Goal: Task Accomplishment & Management: Manage account settings

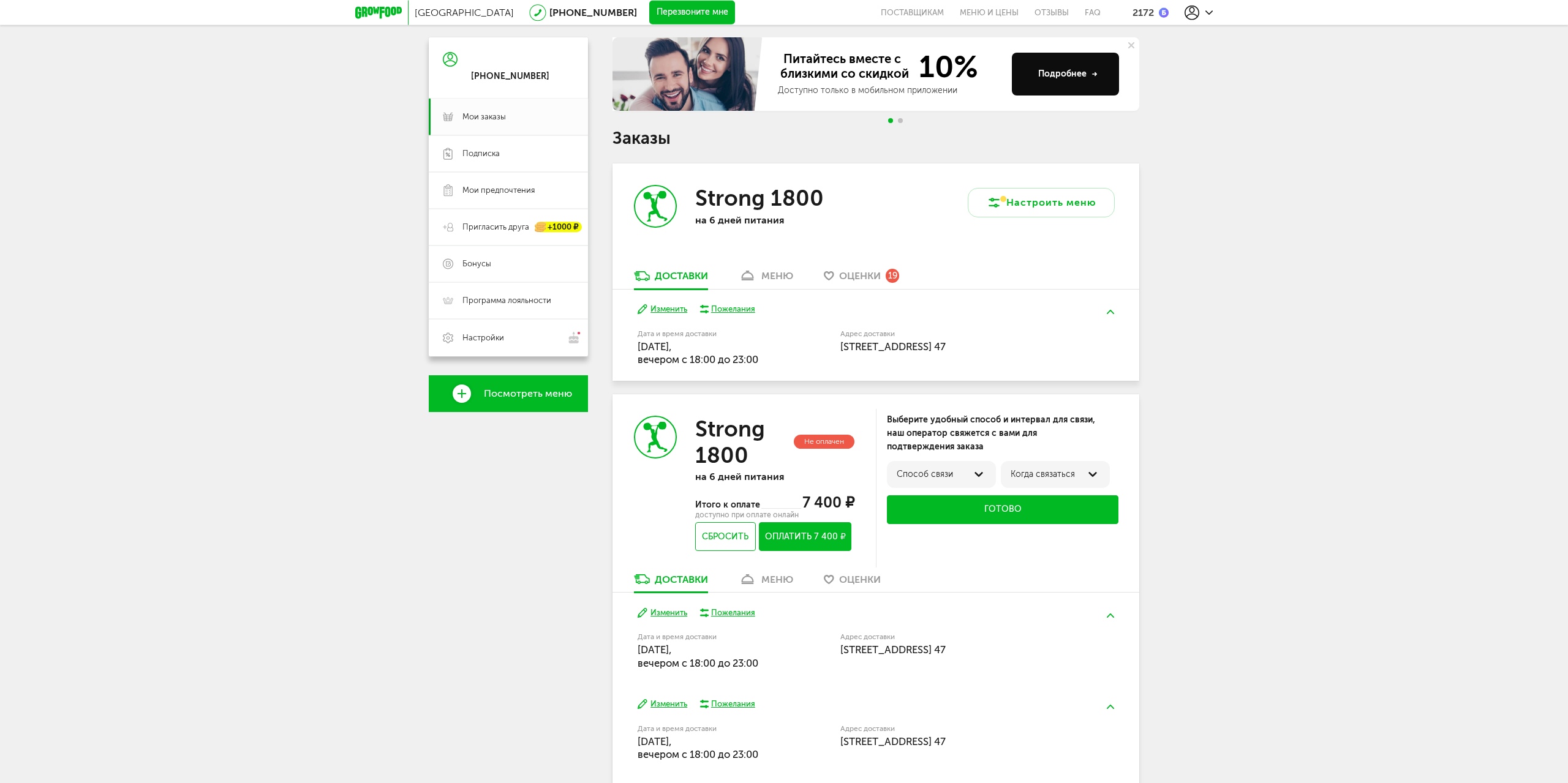
scroll to position [253, 0]
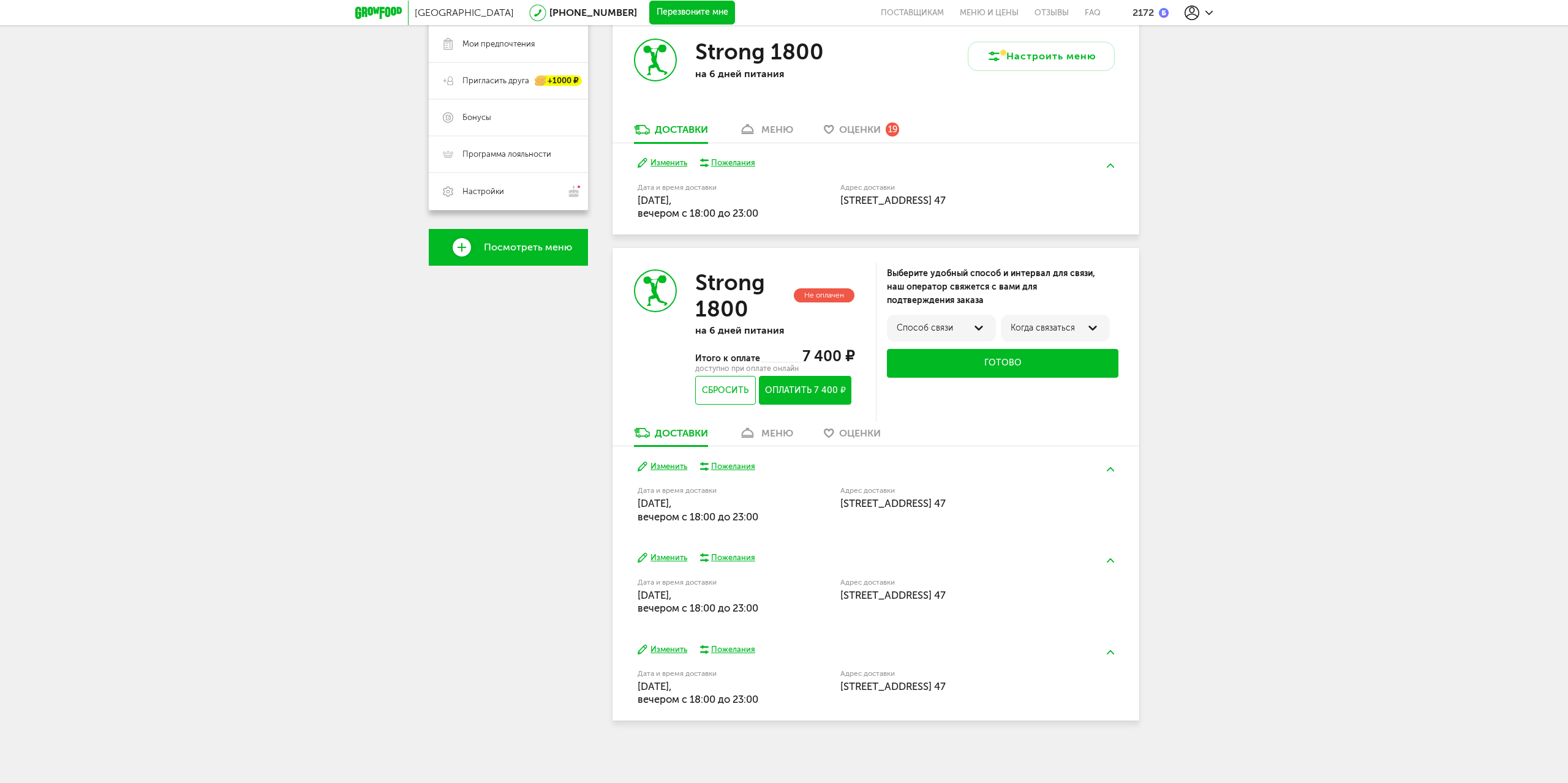
click at [770, 436] on div "меню" at bounding box center [777, 433] width 32 height 12
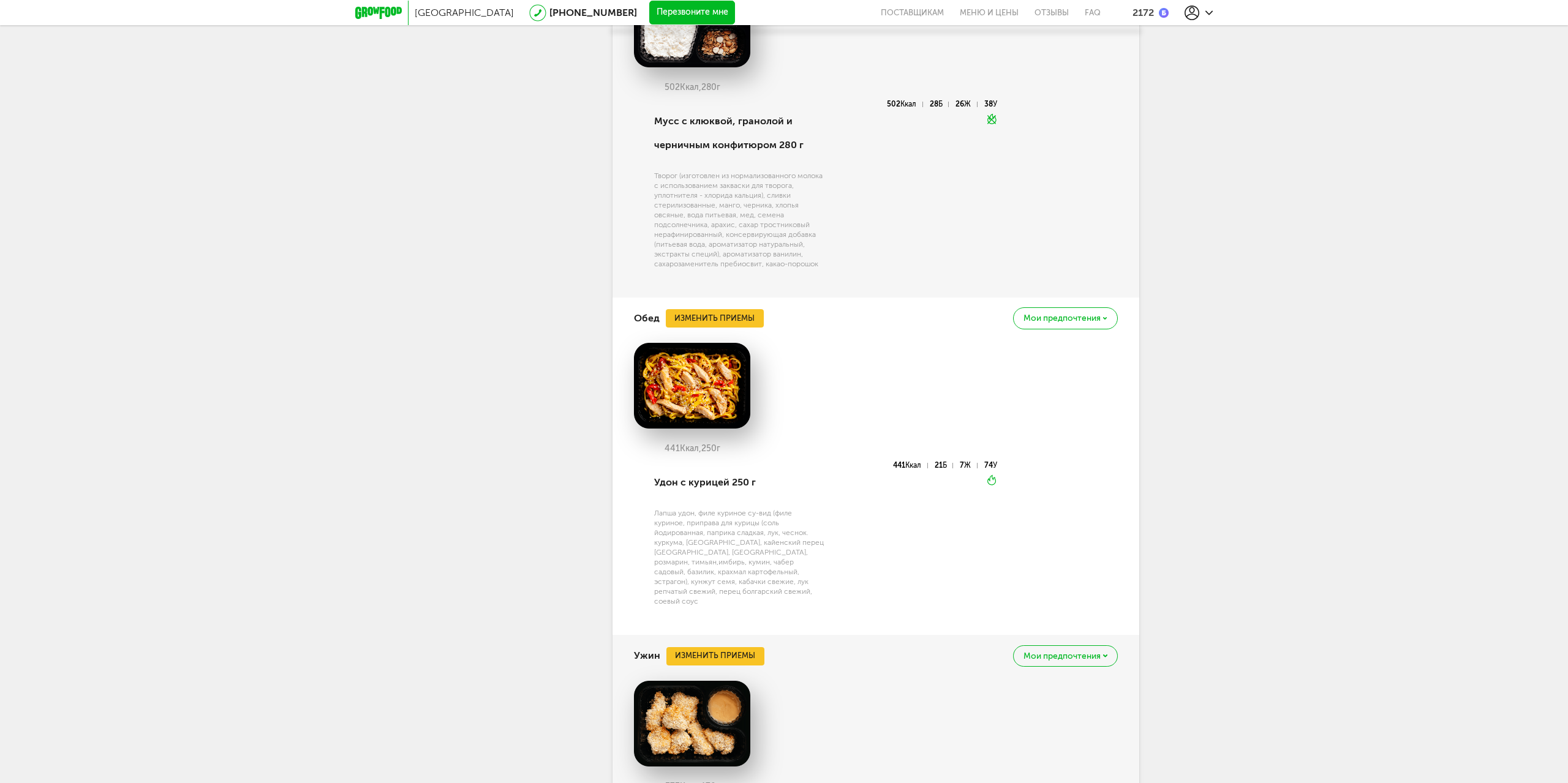
scroll to position [1950, 0]
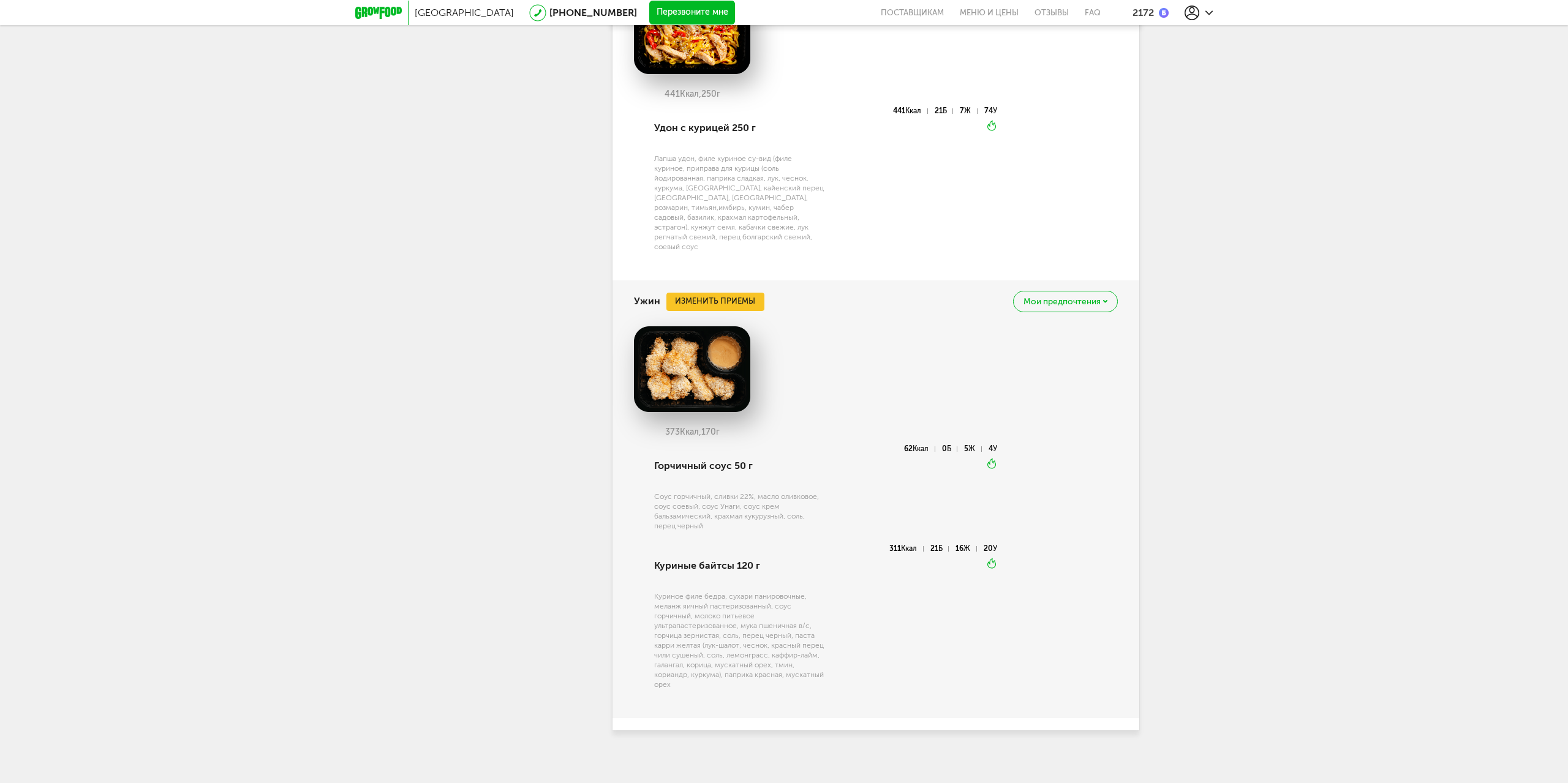
click at [1049, 298] on span "Мои предпочтения" at bounding box center [1062, 302] width 77 height 9
click at [1076, 344] on p "Это блюдо будет заменено во всех будущих доставках" at bounding box center [1029, 354] width 136 height 19
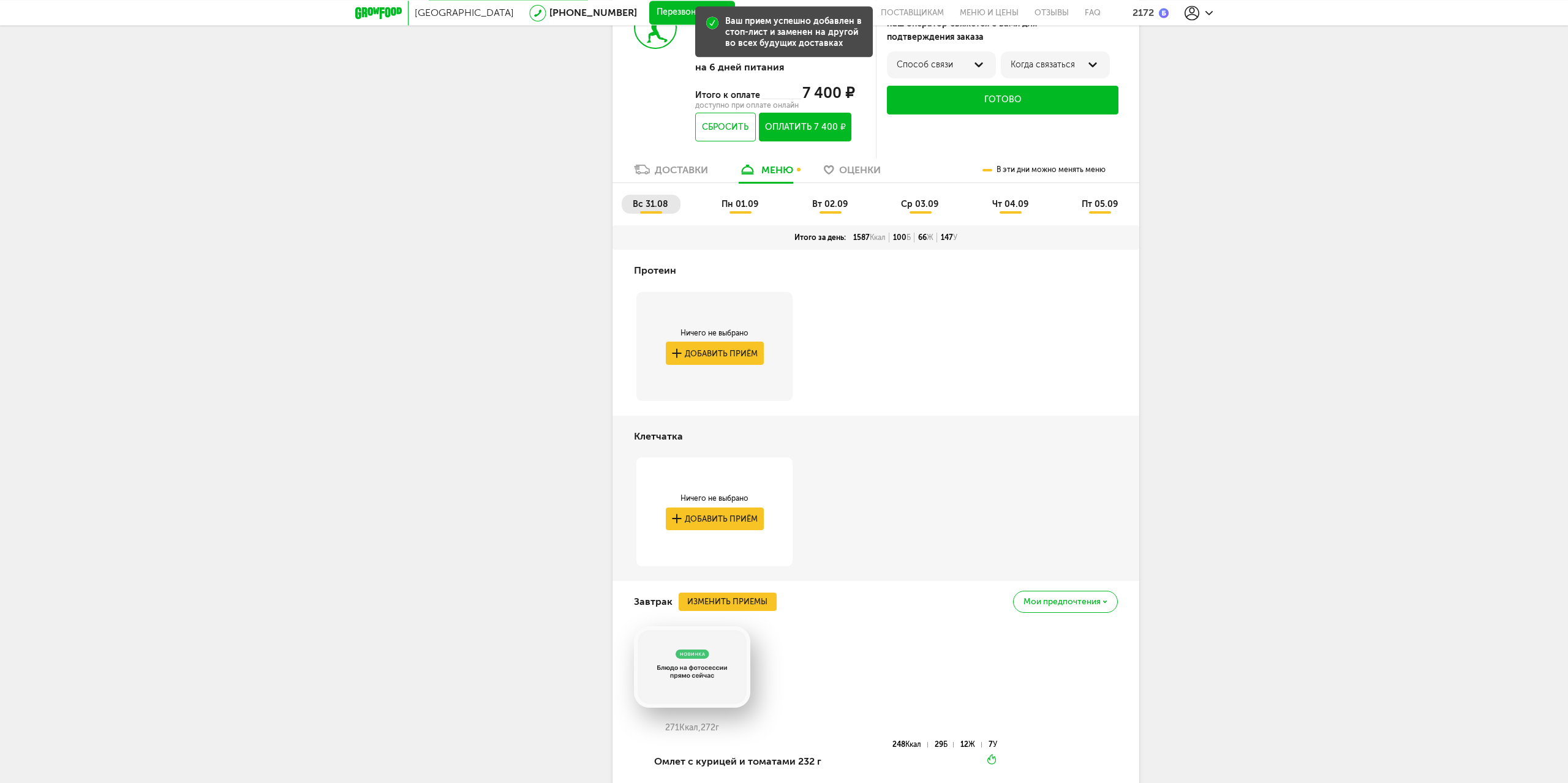
scroll to position [513, 0]
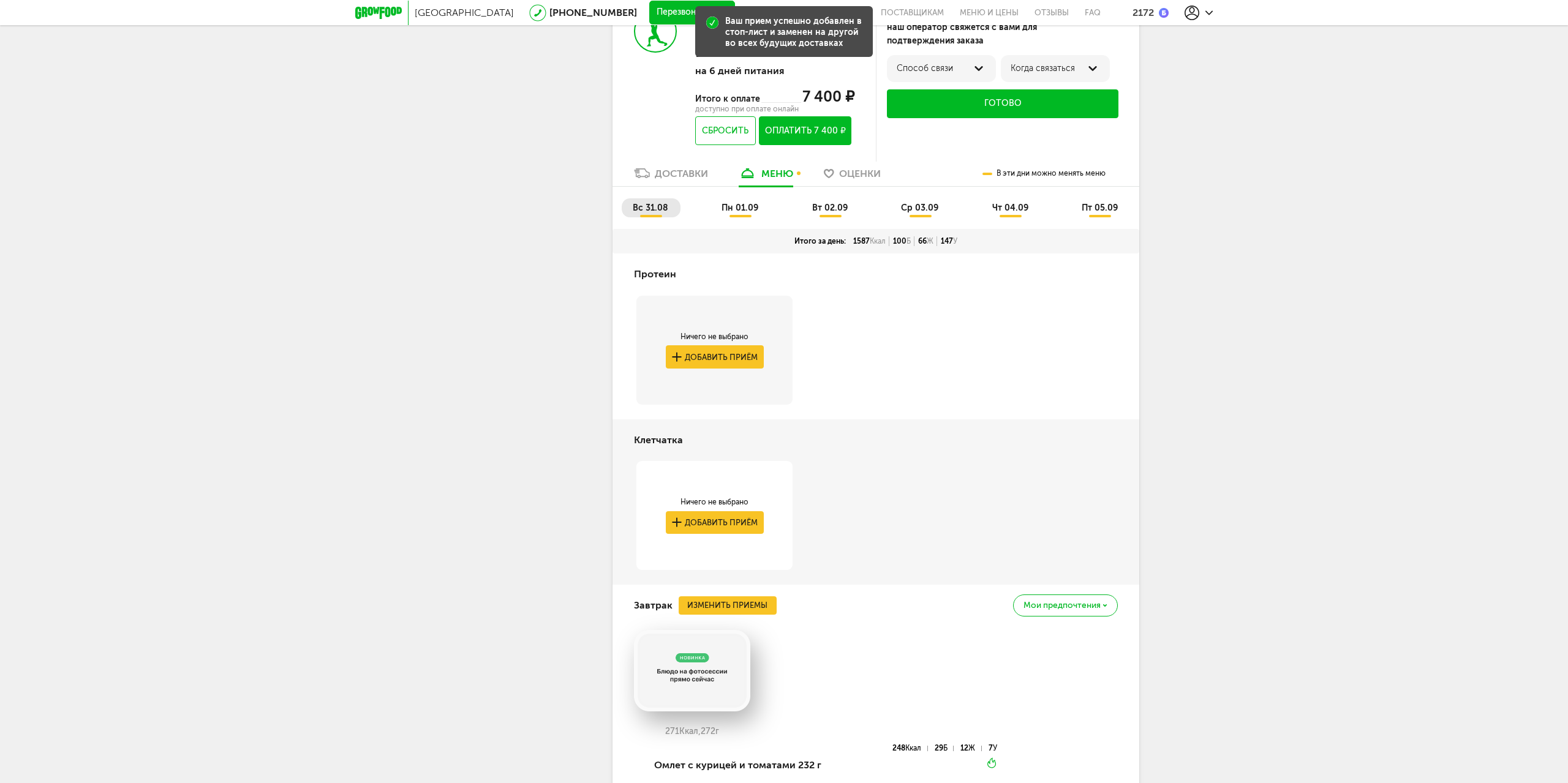
click at [735, 216] on li "пн 01.09" at bounding box center [740, 208] width 60 height 19
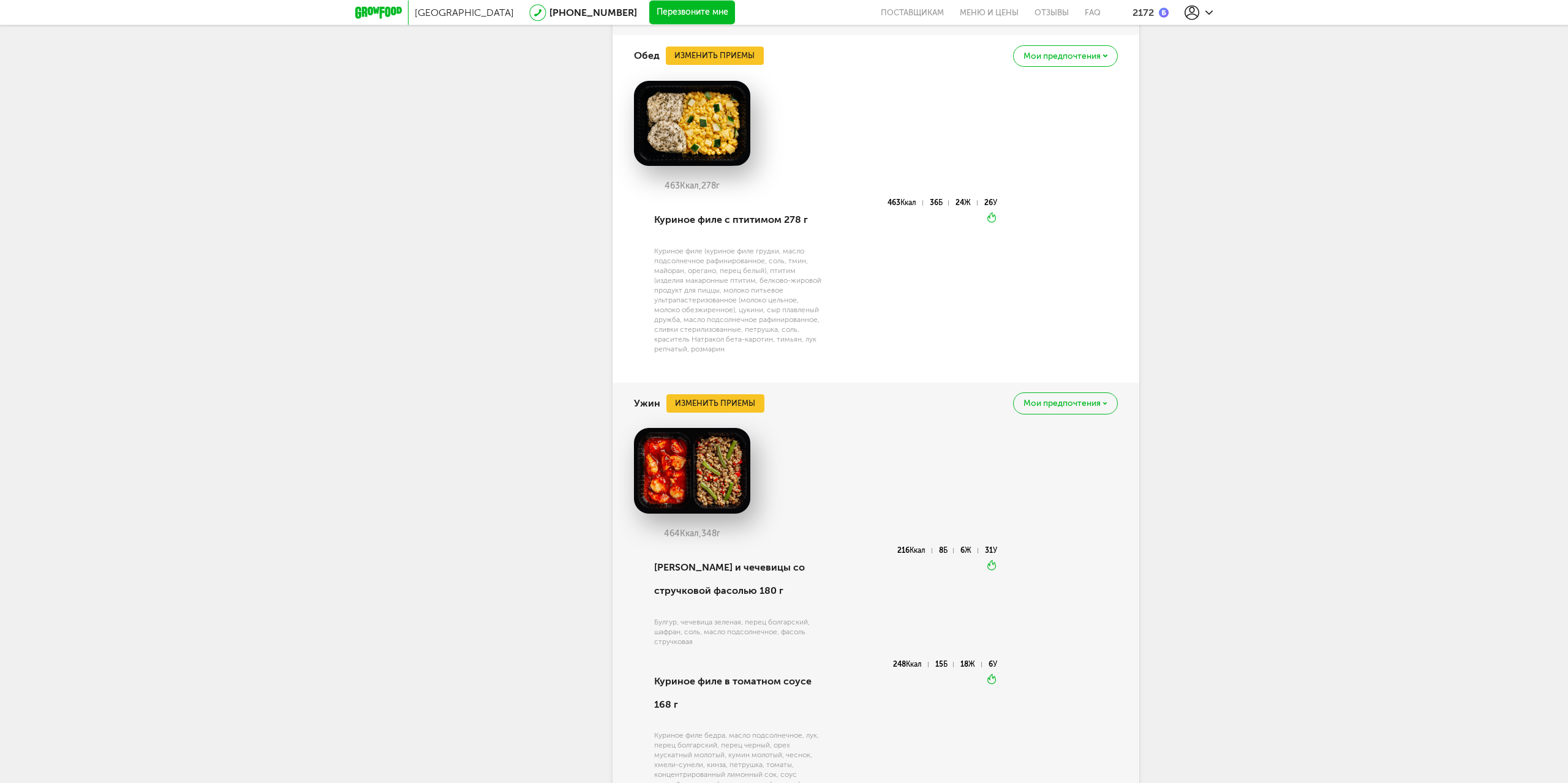
scroll to position [1887, 0]
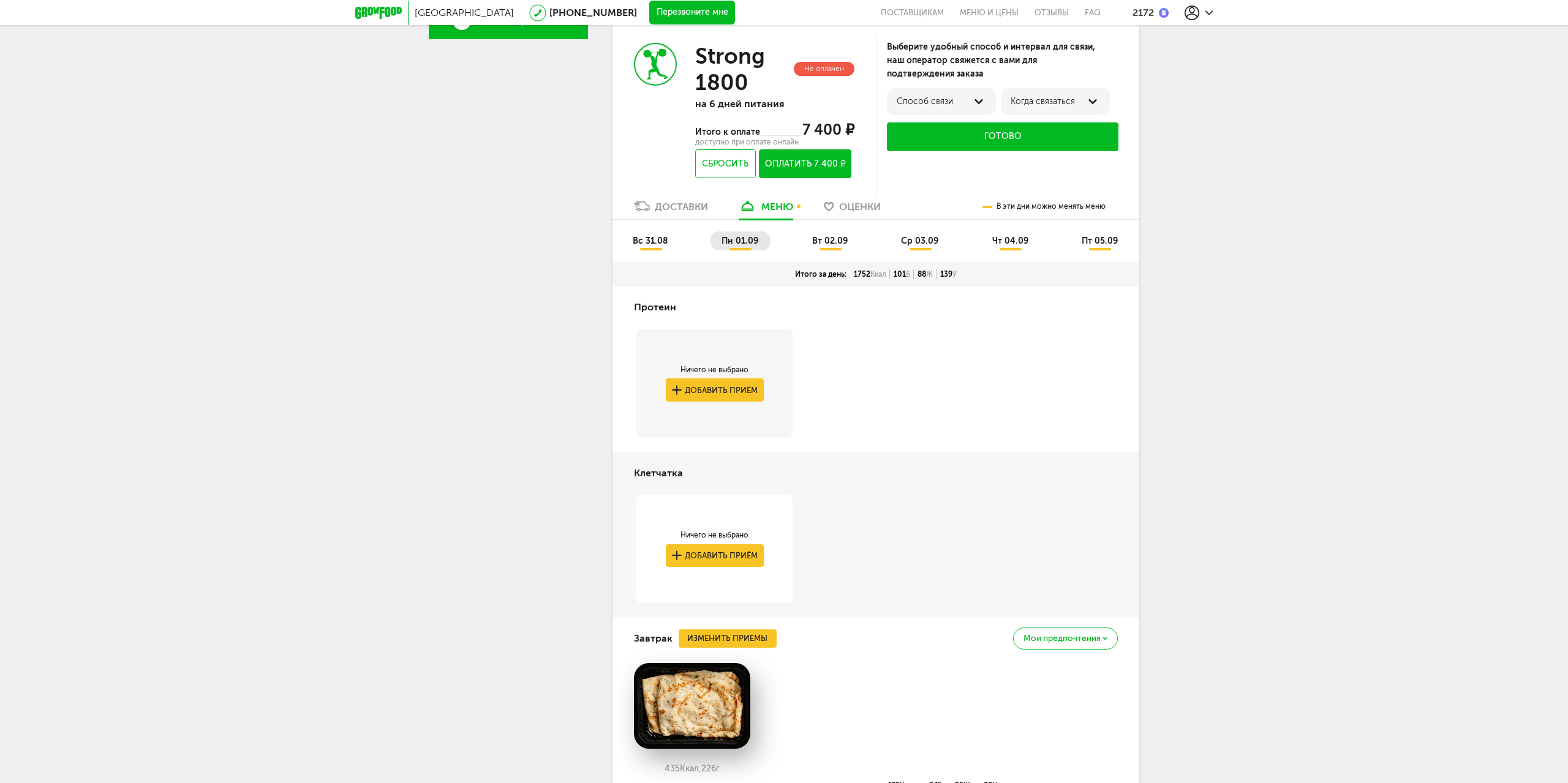
click at [645, 237] on span "вс 31.08" at bounding box center [651, 241] width 36 height 10
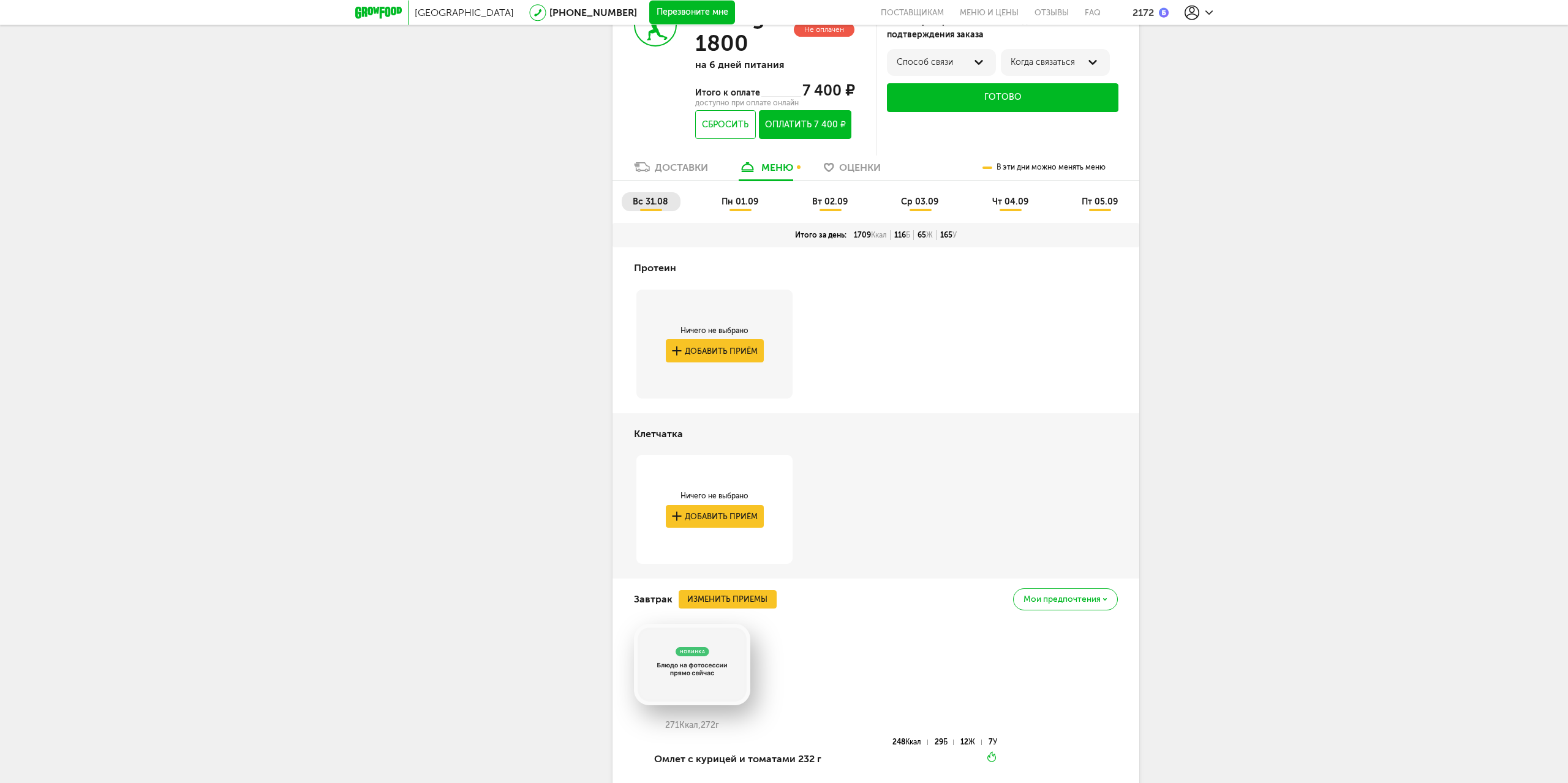
scroll to position [355, 0]
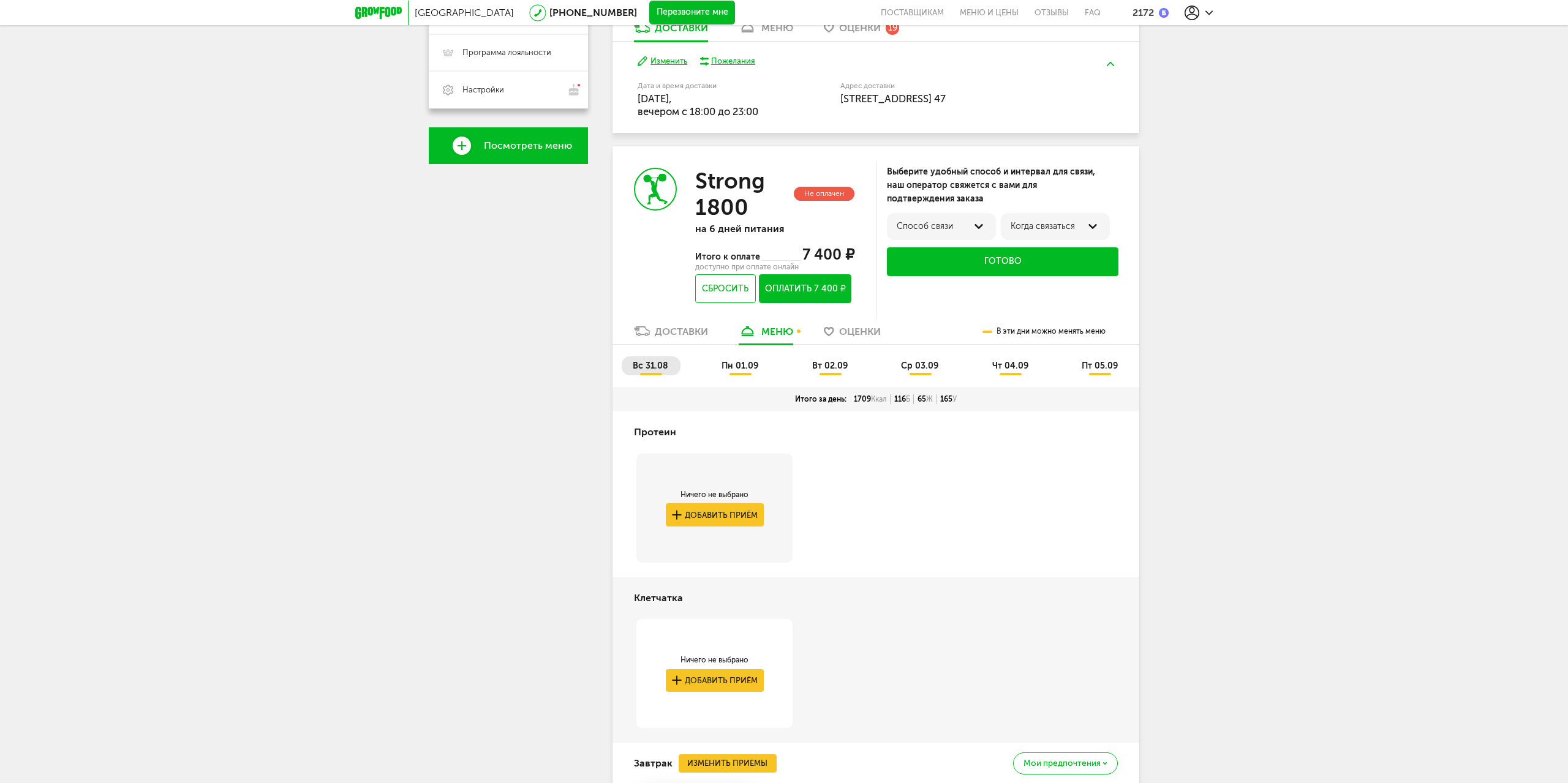
click at [823, 368] on span "вт 02.09" at bounding box center [830, 366] width 36 height 10
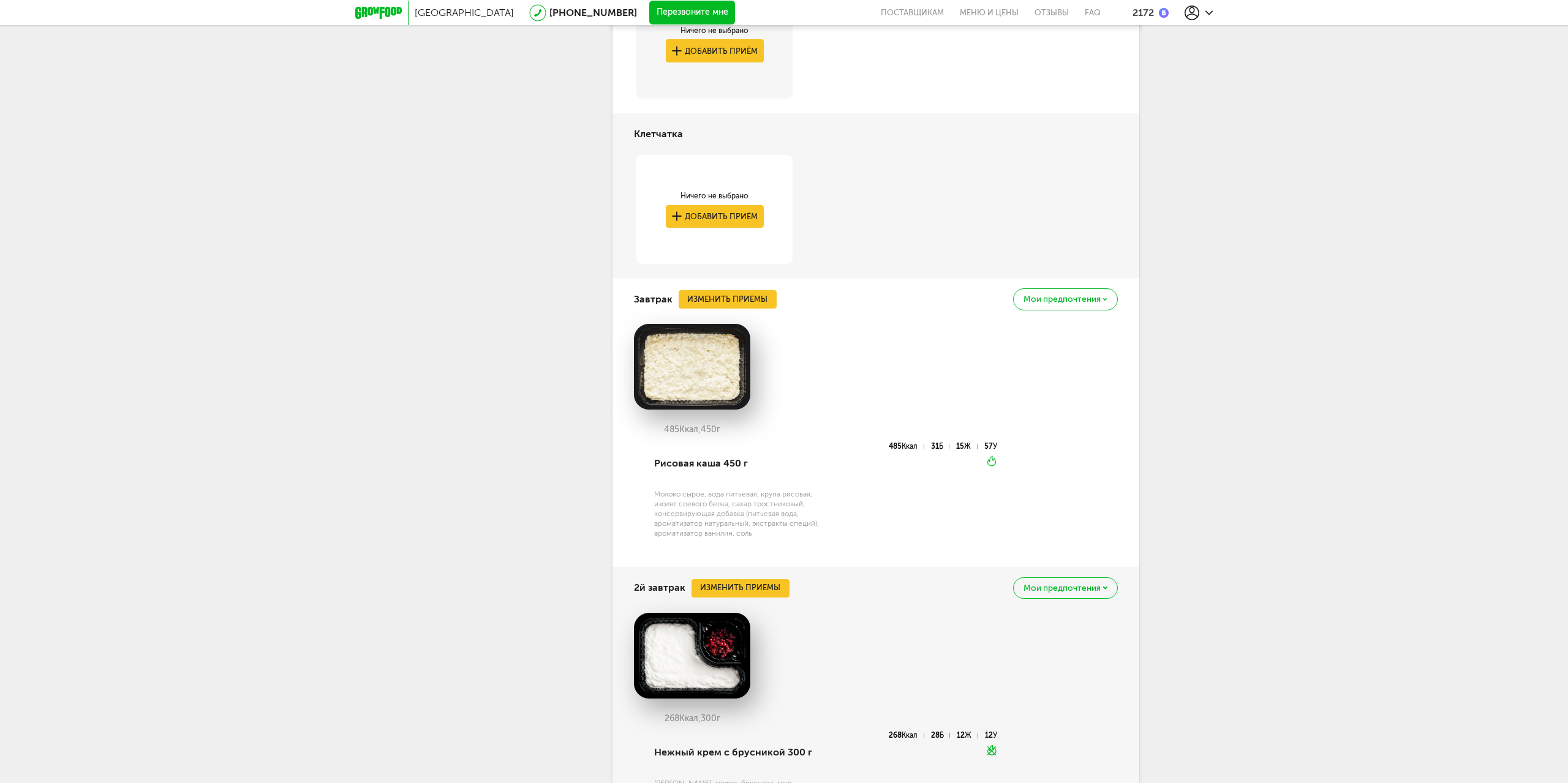
scroll to position [382, 0]
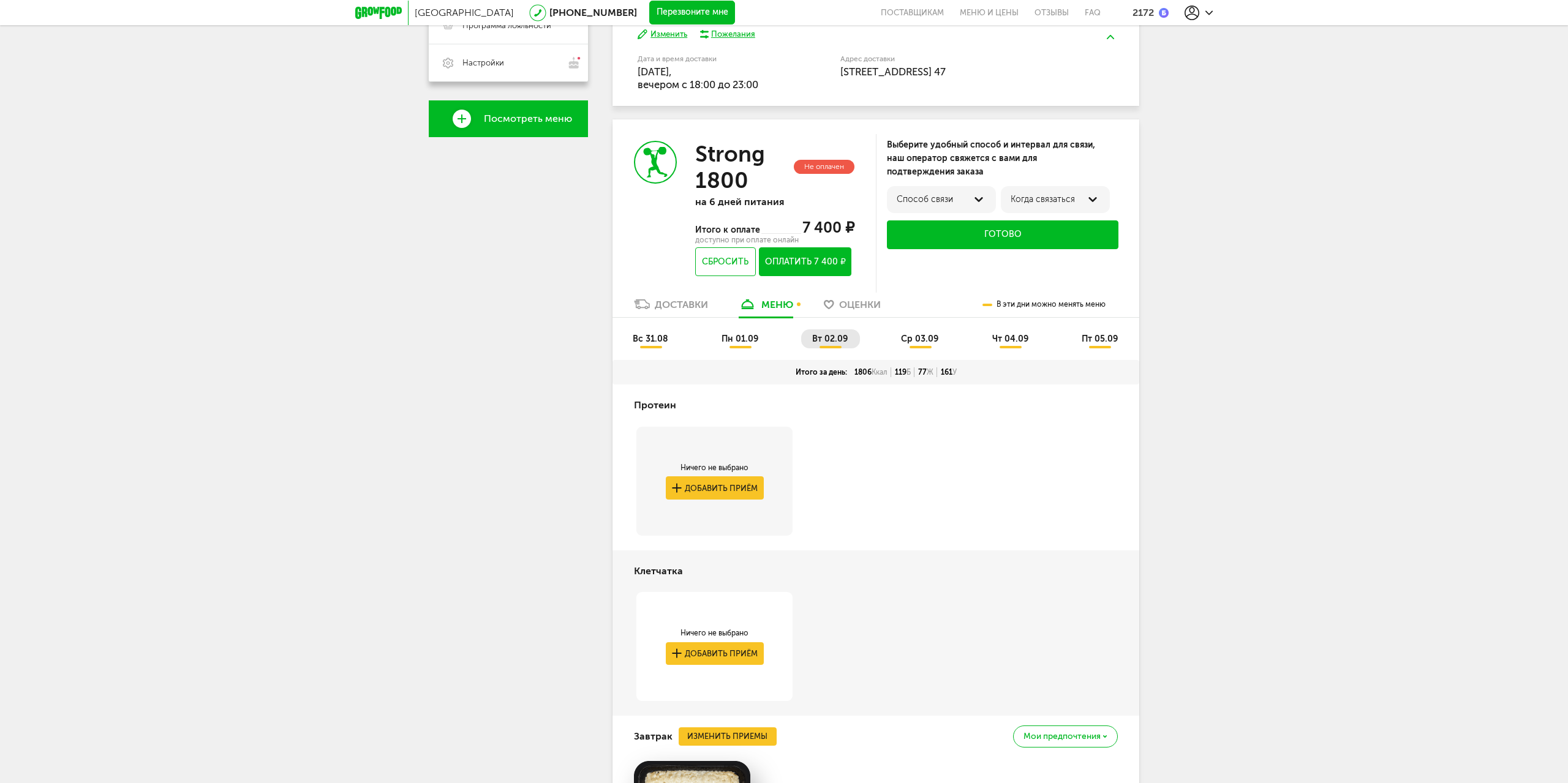
click at [916, 343] on span "ср 03.09" at bounding box center [920, 339] width 37 height 10
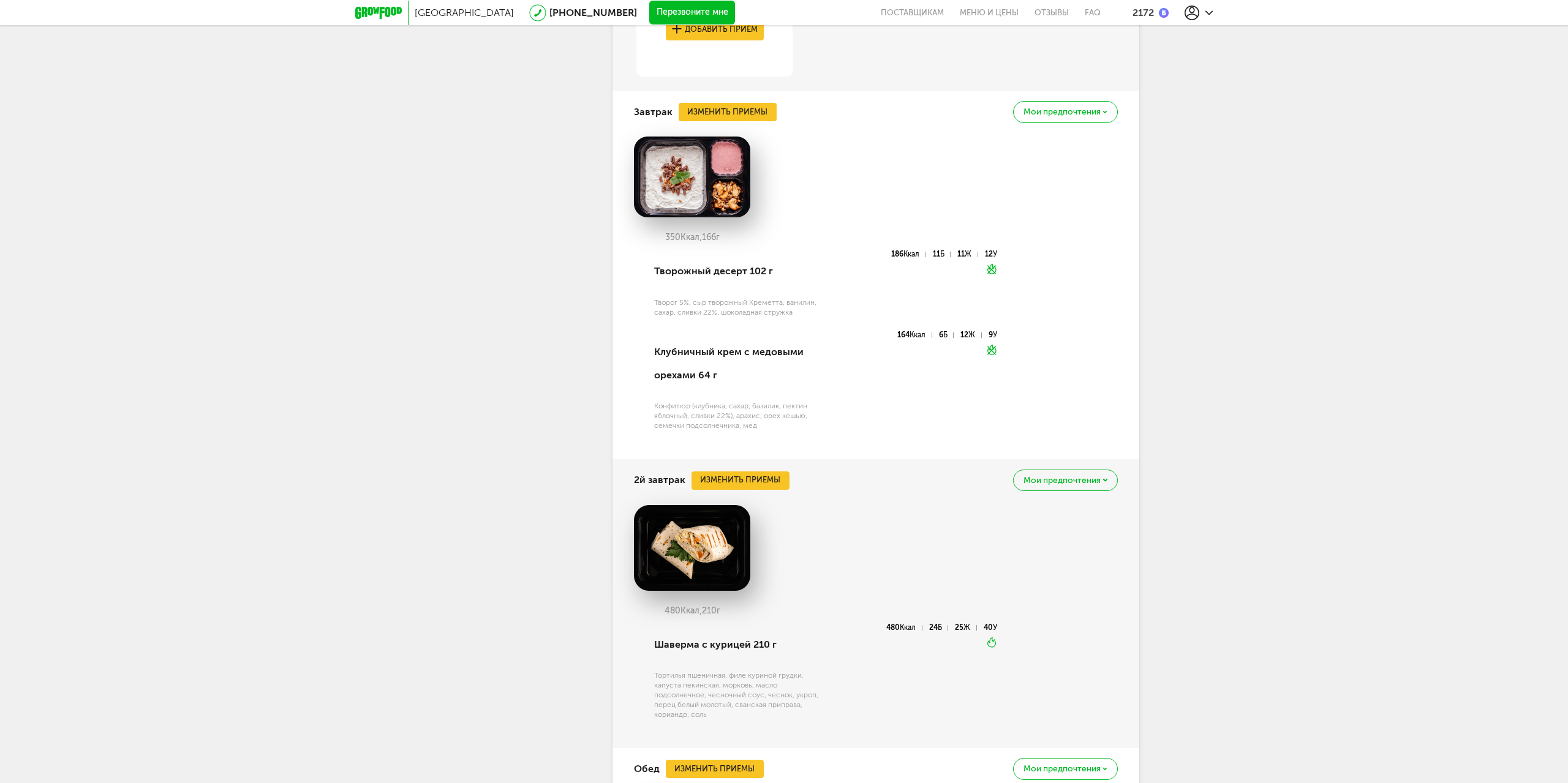
scroll to position [507, 0]
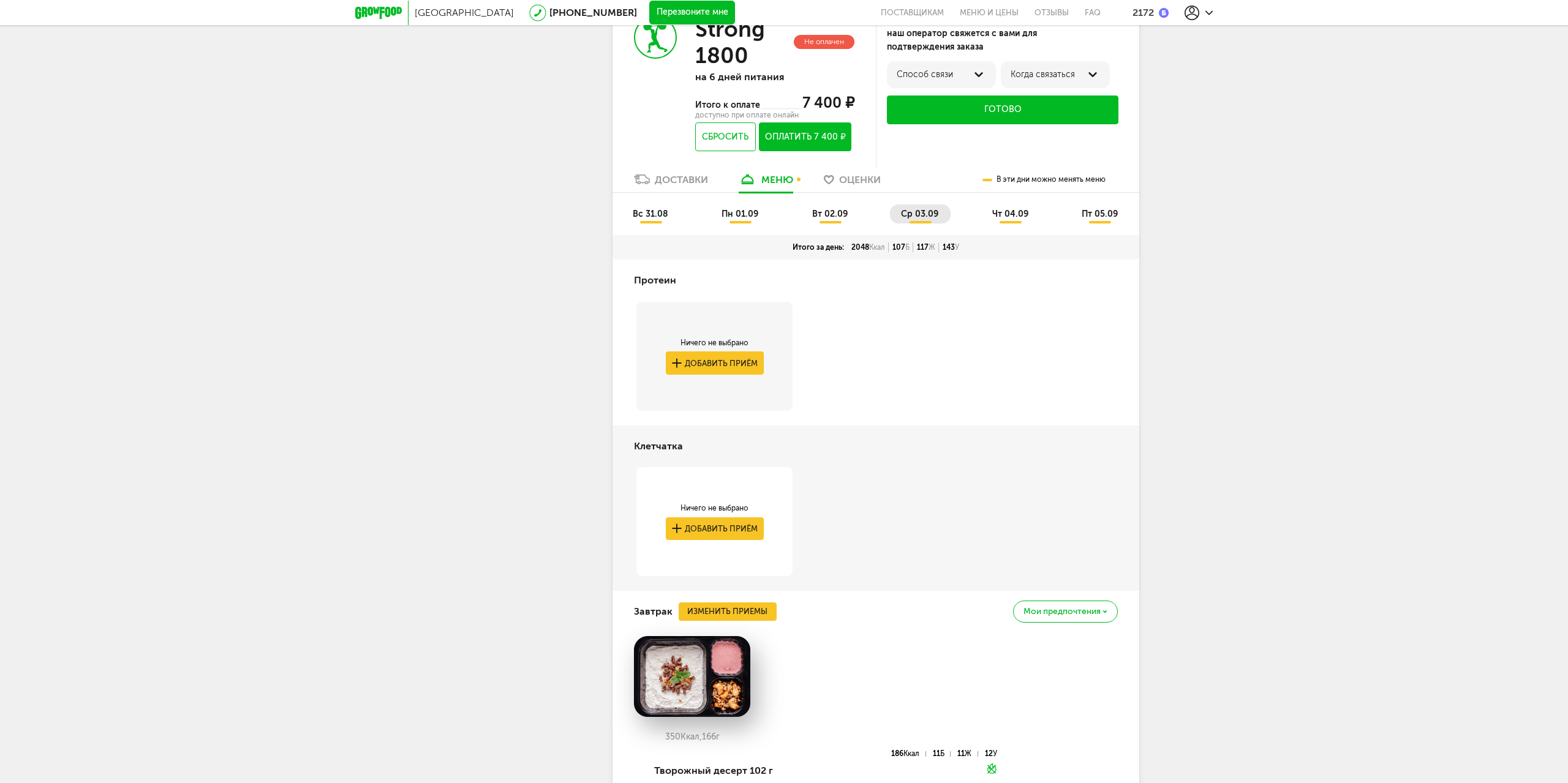
click at [1020, 219] on span "чт 04.09" at bounding box center [1010, 214] width 36 height 10
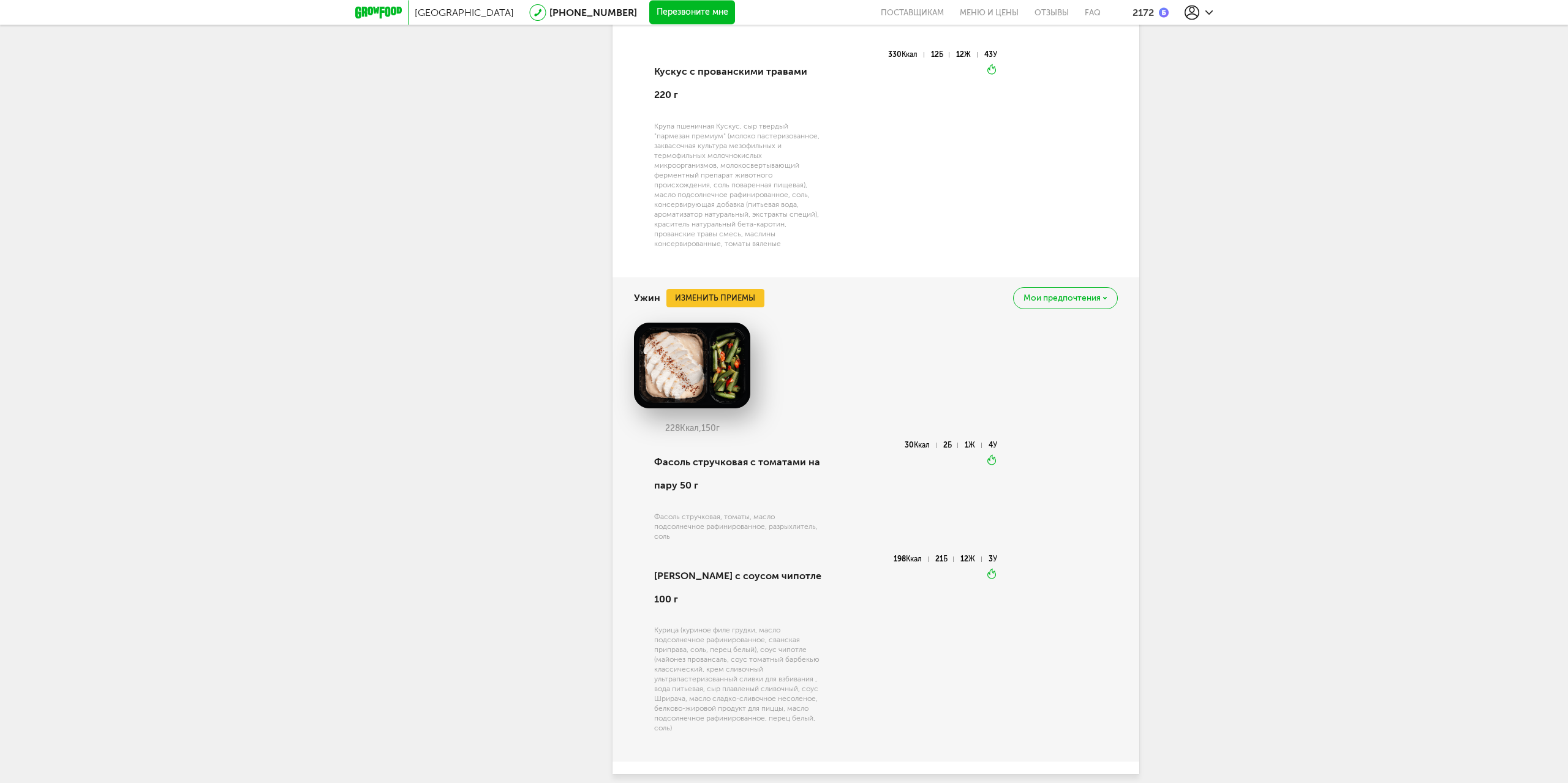
scroll to position [2129, 0]
click at [1066, 291] on span "Мои предпочтения" at bounding box center [1062, 296] width 77 height 9
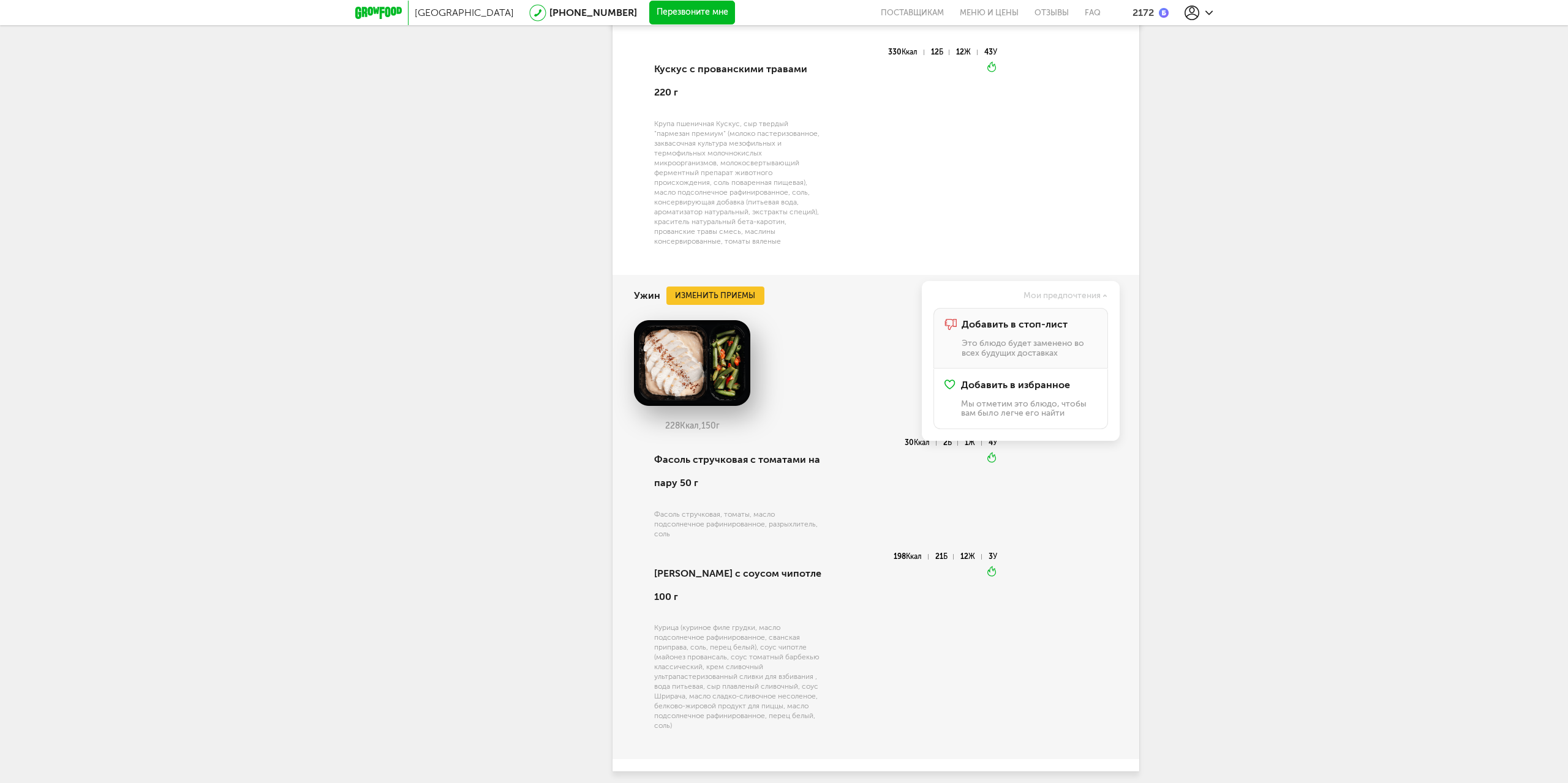
click at [1054, 319] on div "Добавить в стоп-лист Это блюдо будет заменено во всех будущих доставках" at bounding box center [1029, 339] width 136 height 39
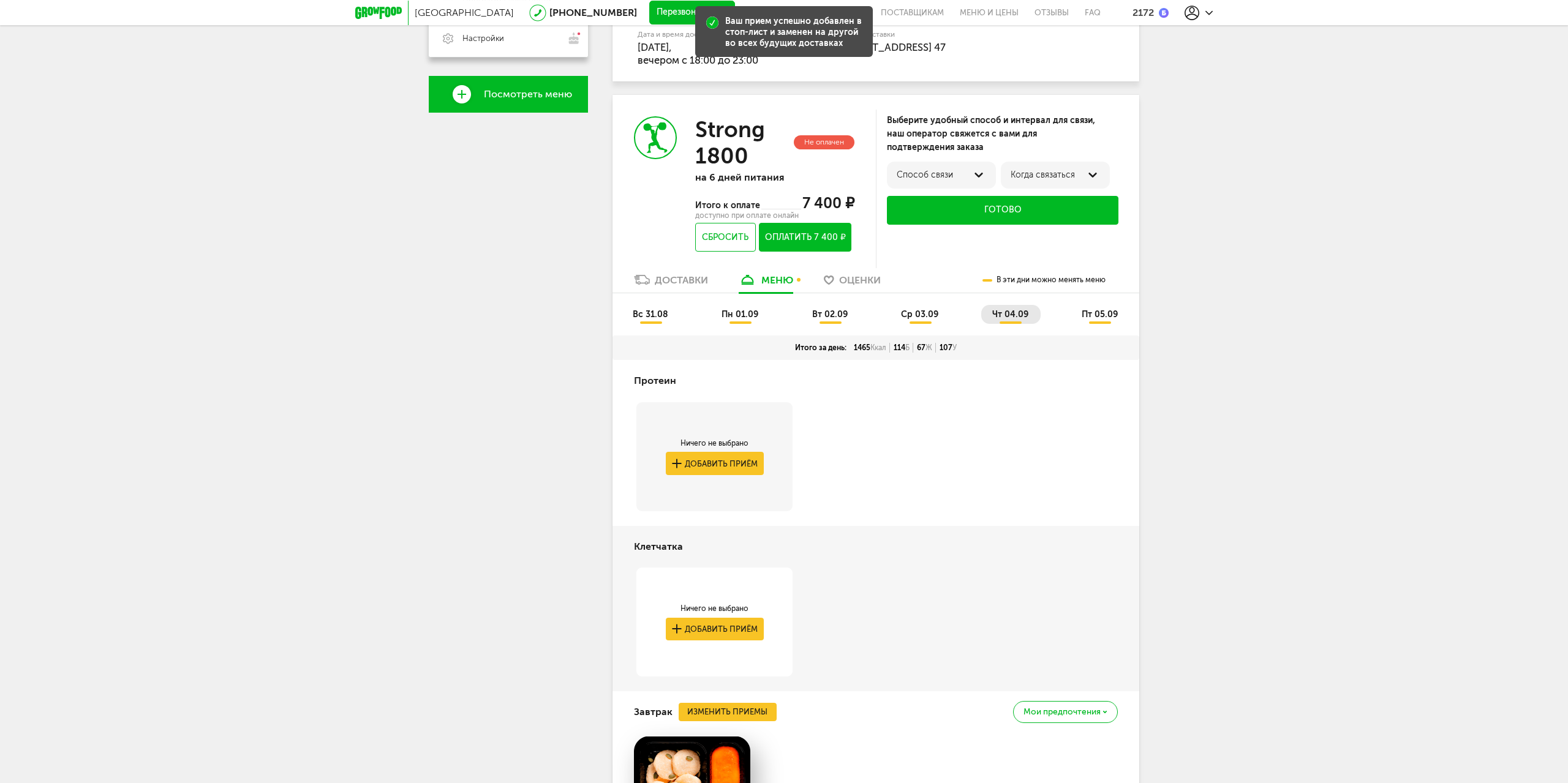
scroll to position [256, 0]
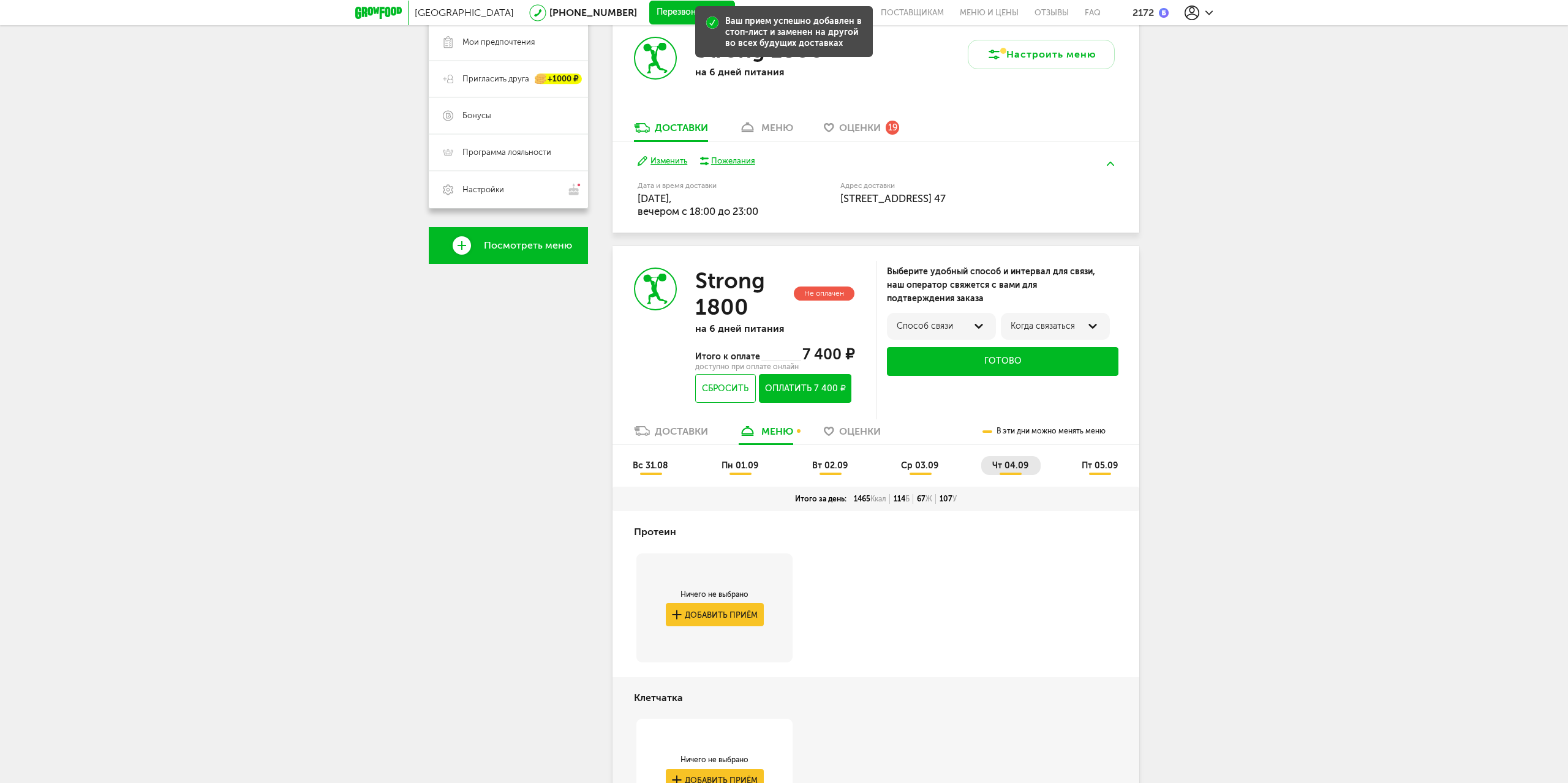
click at [1099, 467] on span "пт 05.09" at bounding box center [1100, 466] width 36 height 10
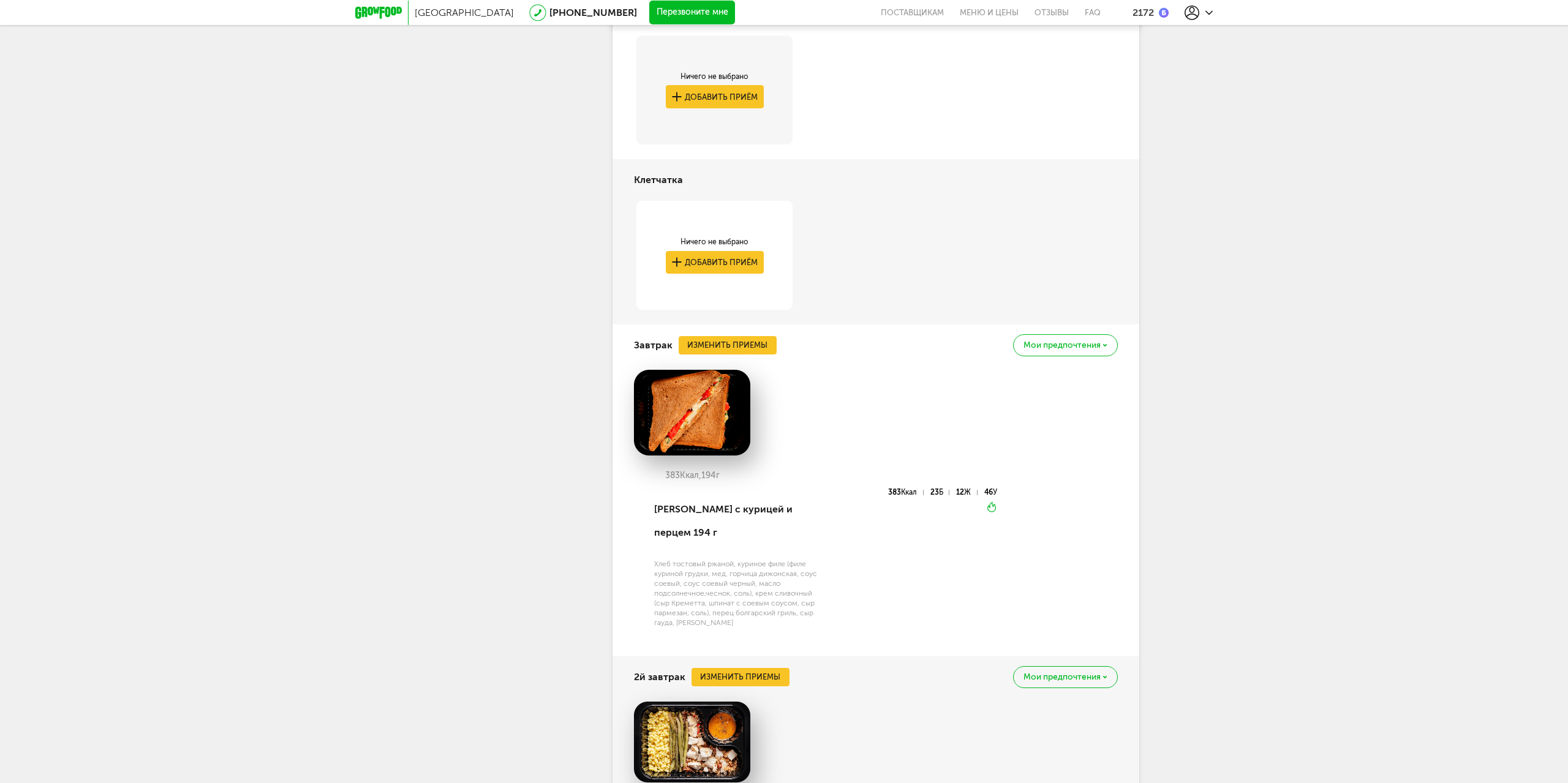
scroll to position [399, 0]
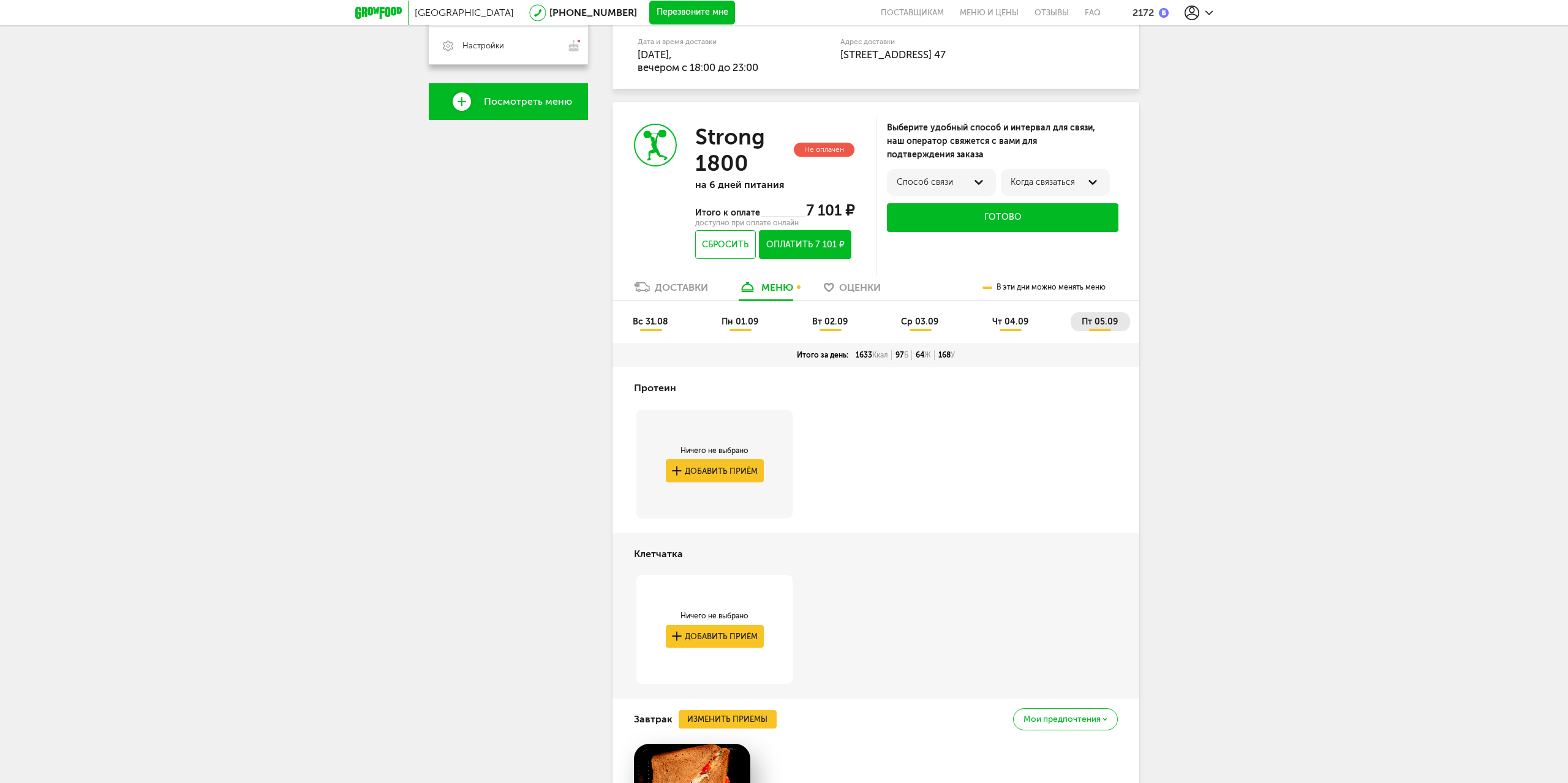
click at [988, 320] on li "чт 04.09" at bounding box center [1011, 322] width 59 height 19
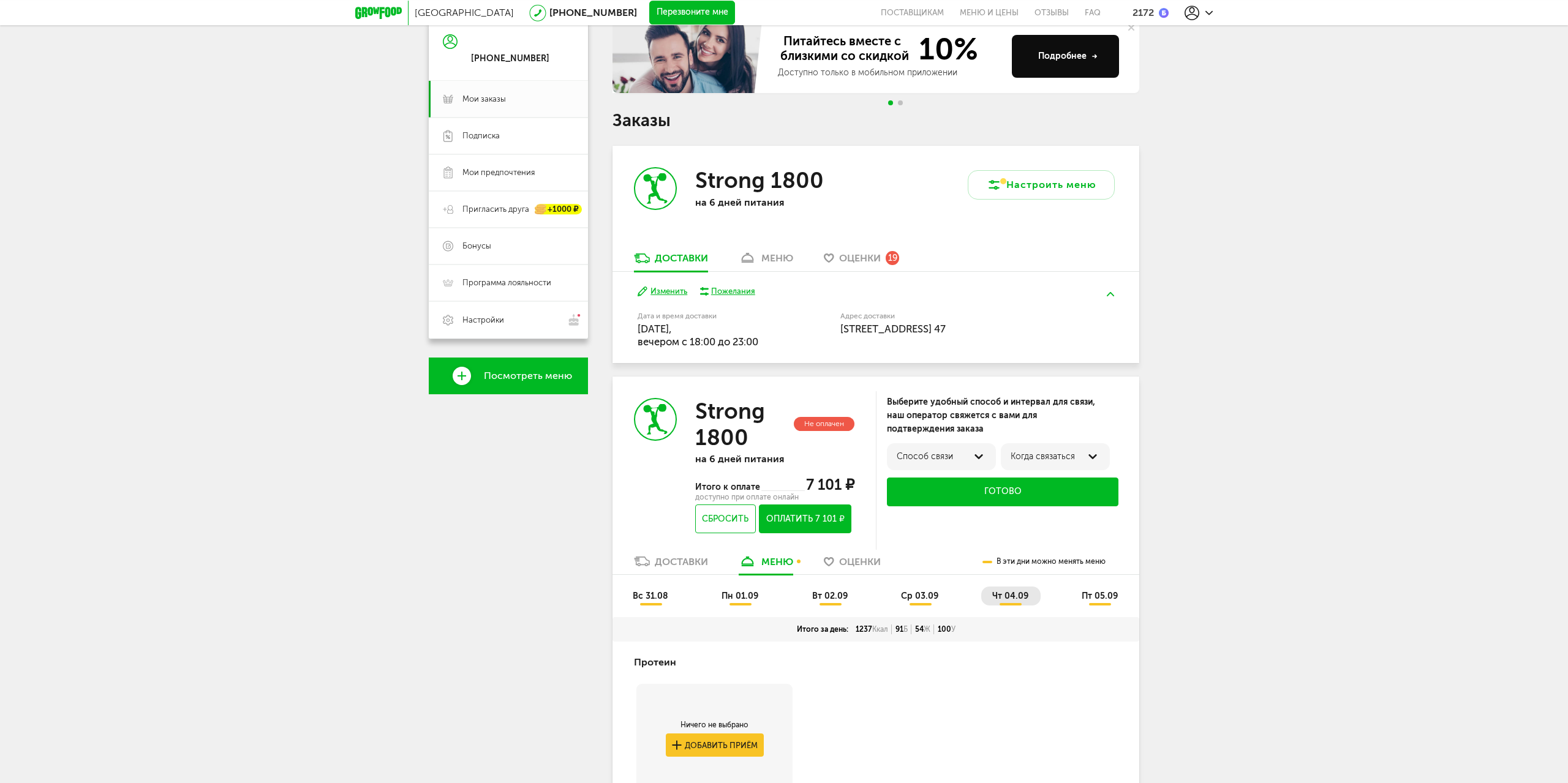
scroll to position [0, 0]
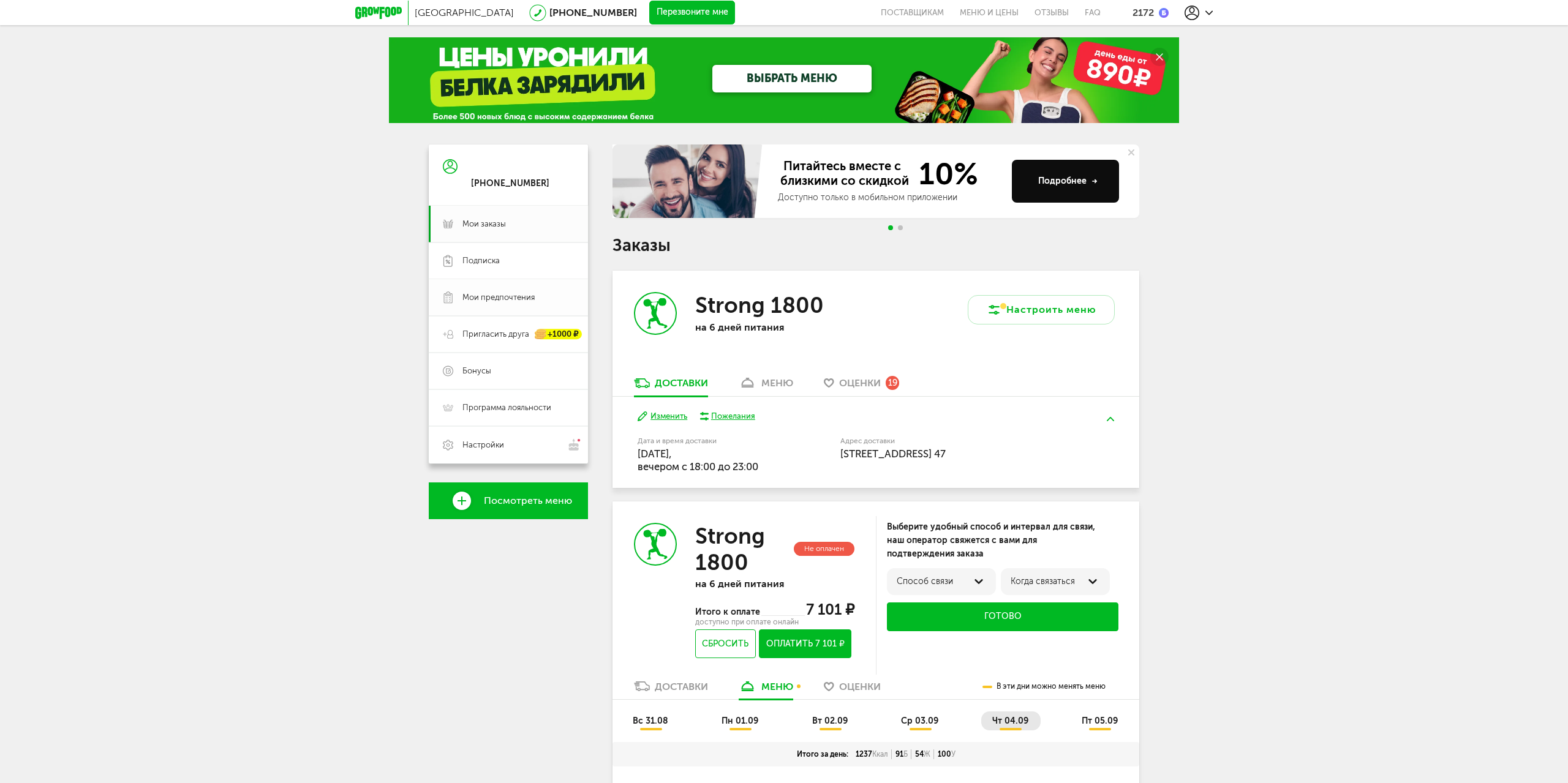
click at [476, 301] on span "Мои предпочтения" at bounding box center [499, 297] width 73 height 11
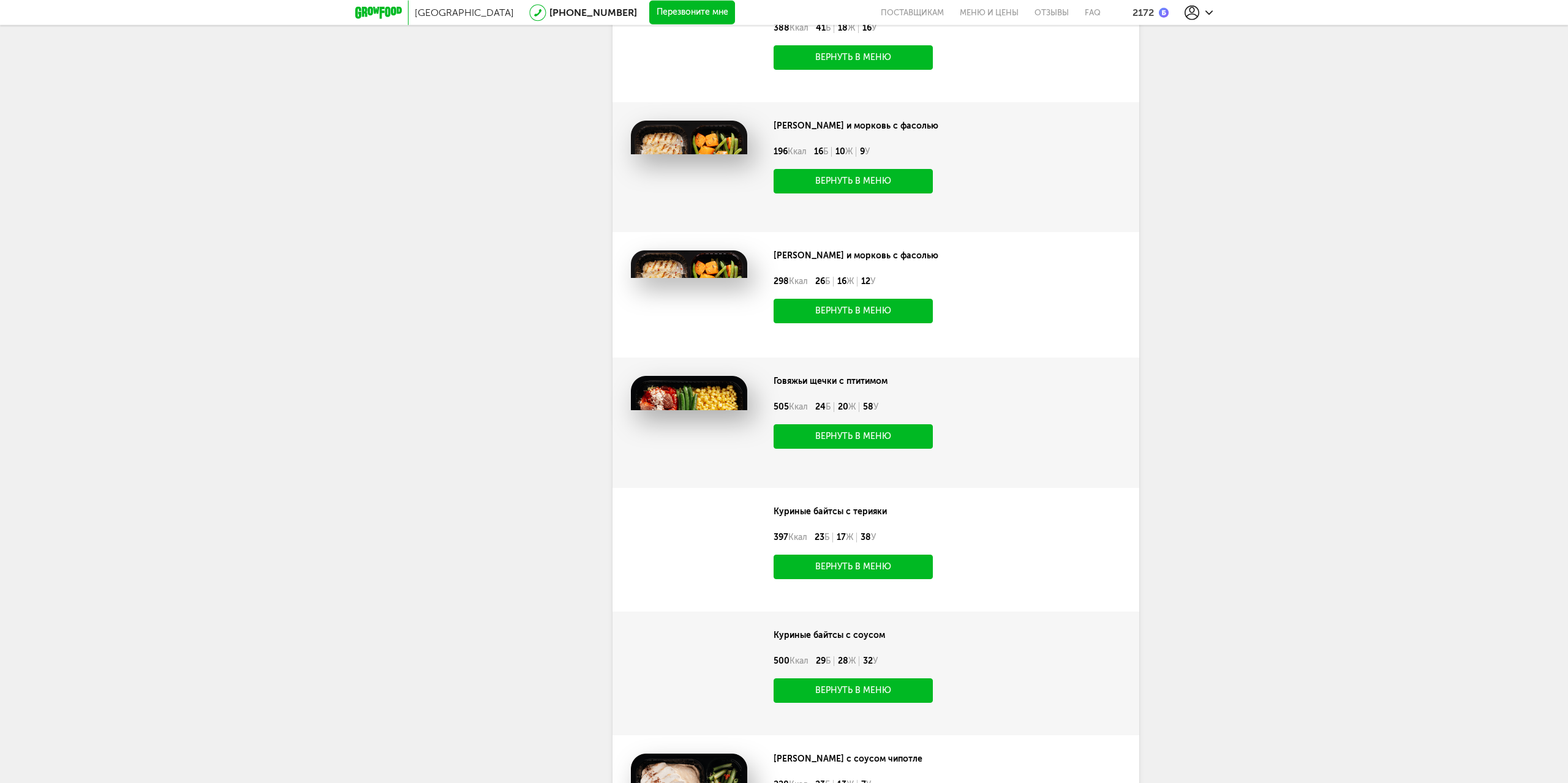
scroll to position [2873, 0]
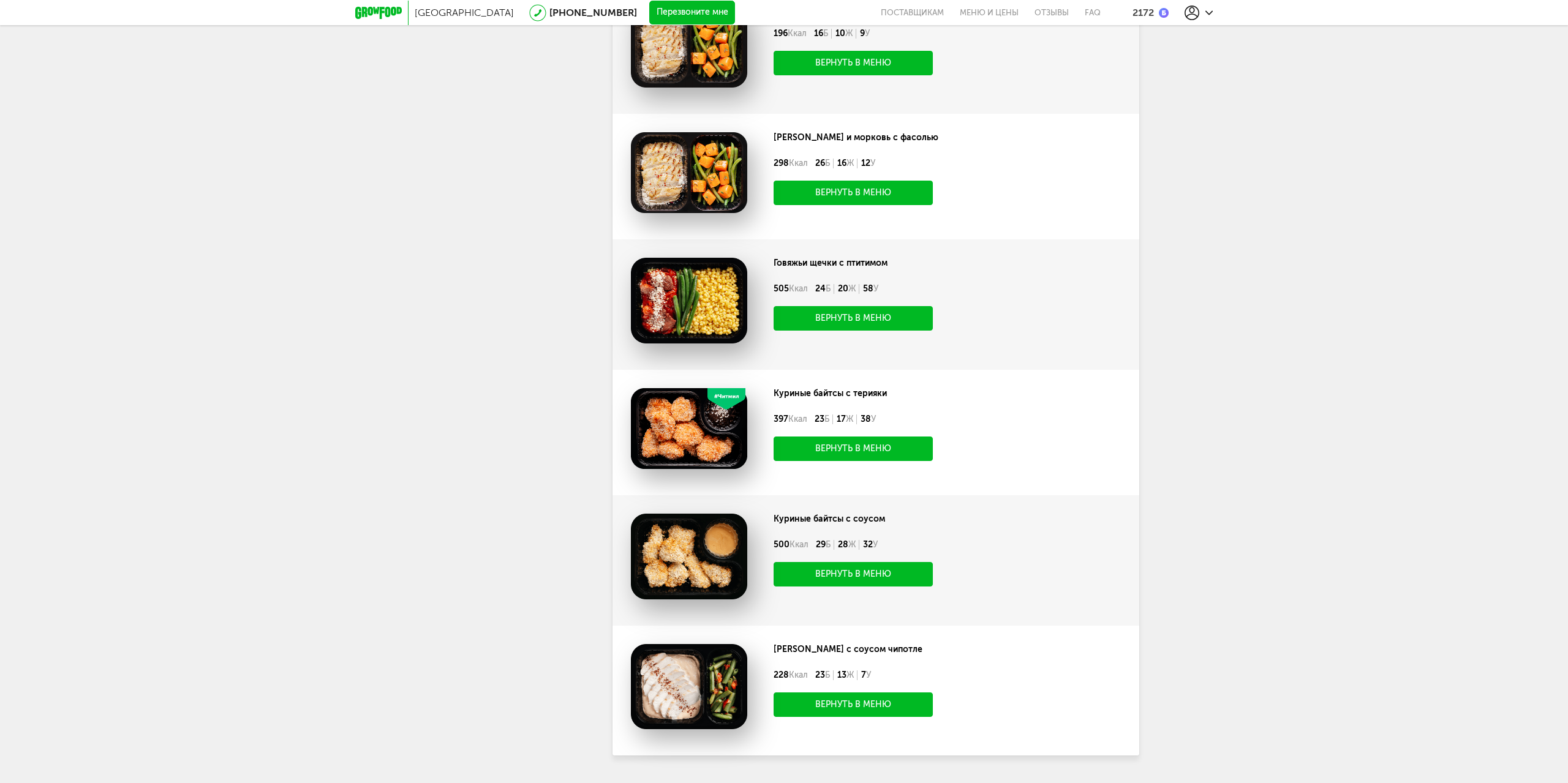
click at [888, 450] on button "Вернуть в меню" at bounding box center [853, 448] width 159 height 24
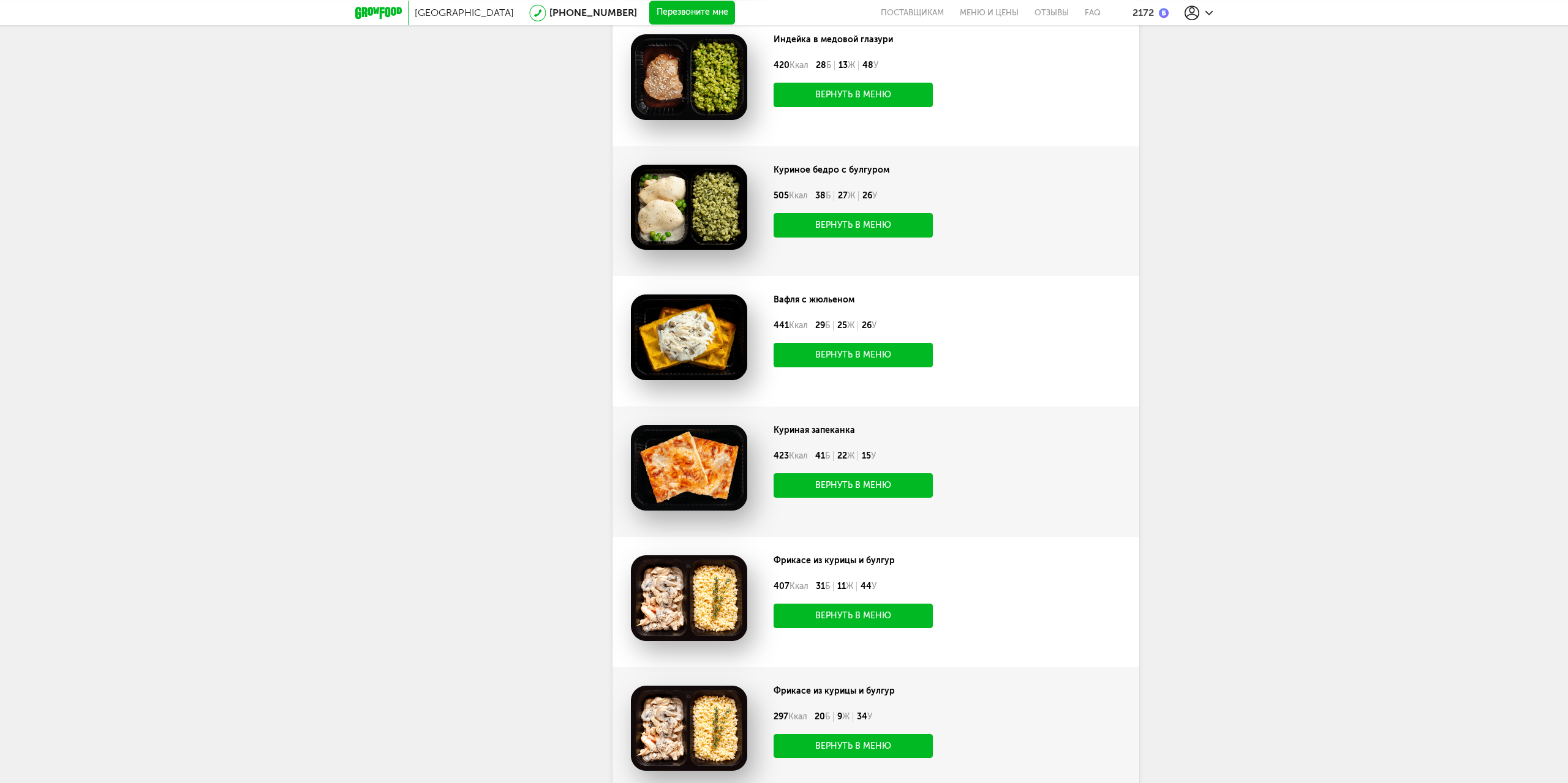
scroll to position [840, 0]
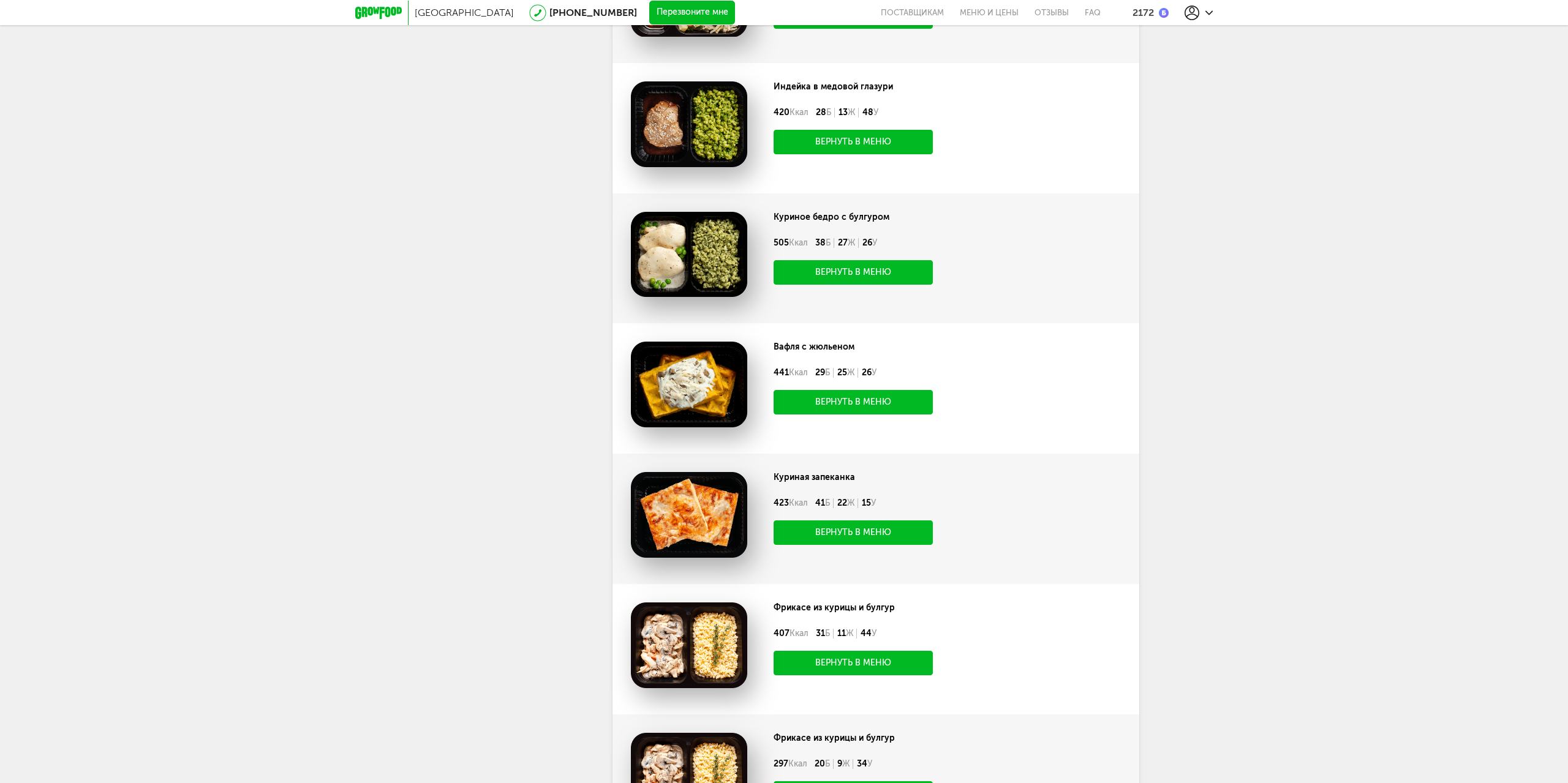
click at [679, 504] on img at bounding box center [688, 515] width 116 height 86
click at [811, 478] on div "Куриная запеканка" at bounding box center [912, 477] width 278 height 11
click at [848, 533] on button "Вернуть в меню" at bounding box center [853, 533] width 159 height 24
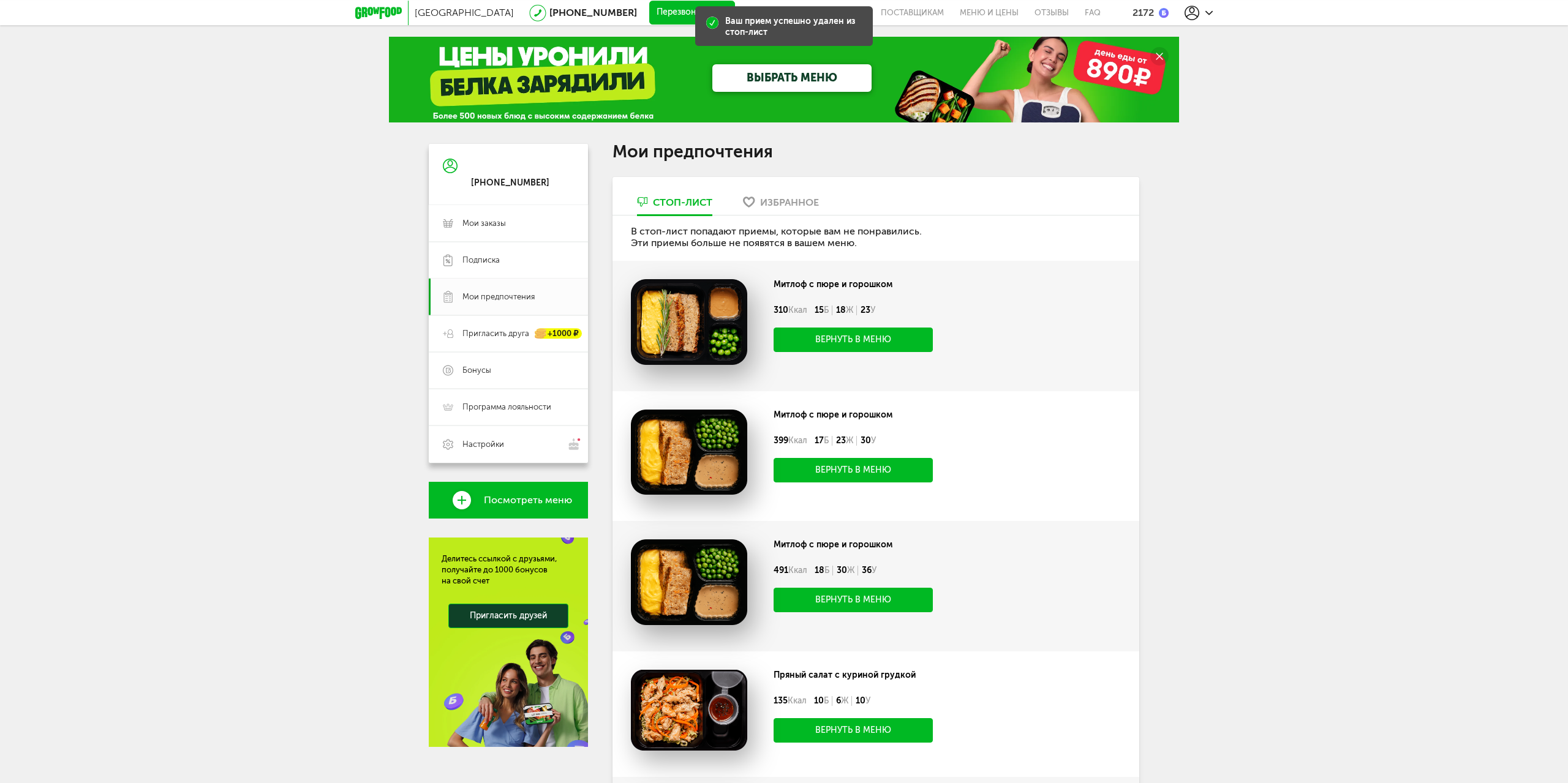
scroll to position [0, 0]
click at [488, 233] on link "Мои заказы" at bounding box center [508, 224] width 159 height 37
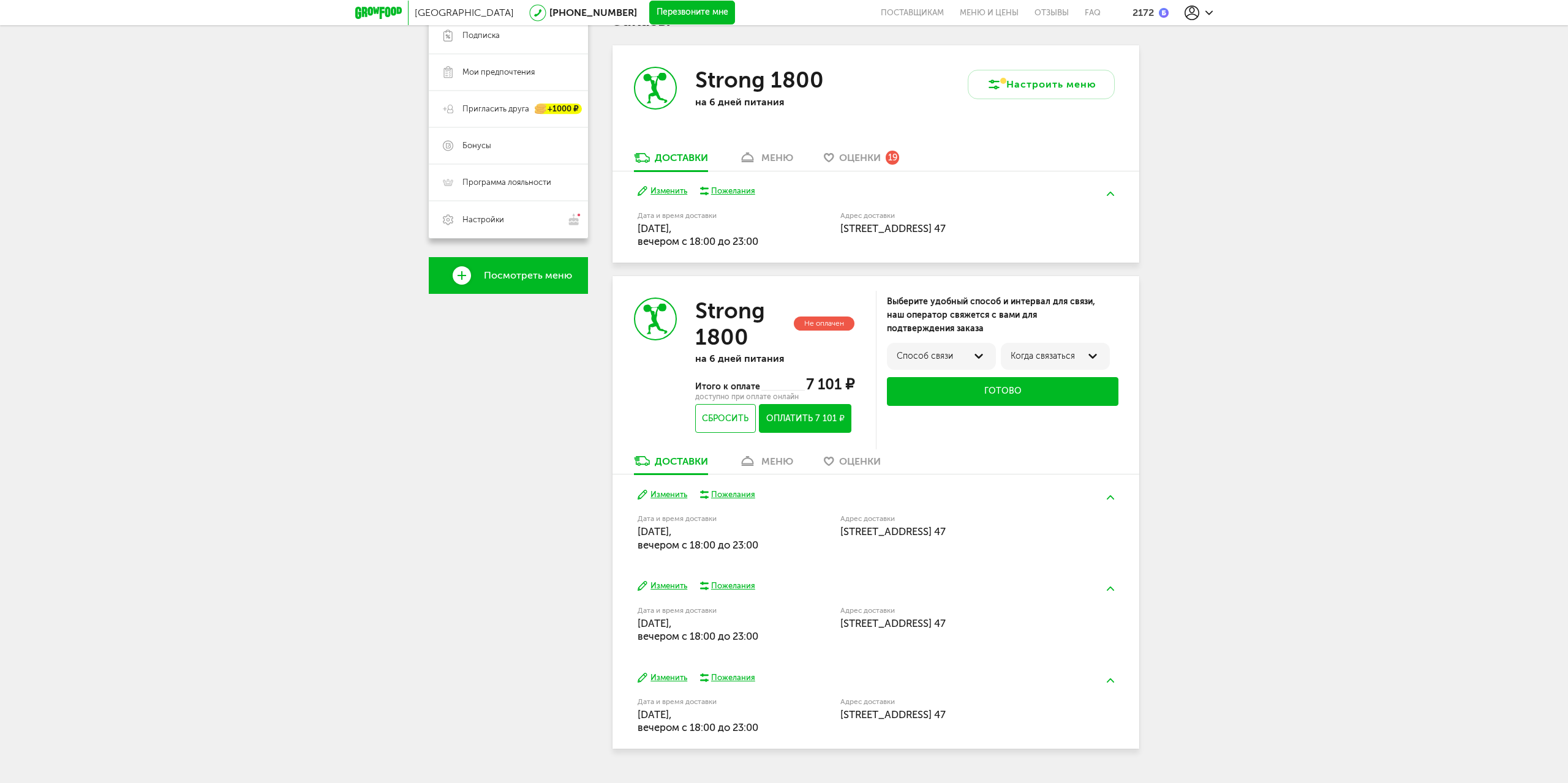
scroll to position [253, 0]
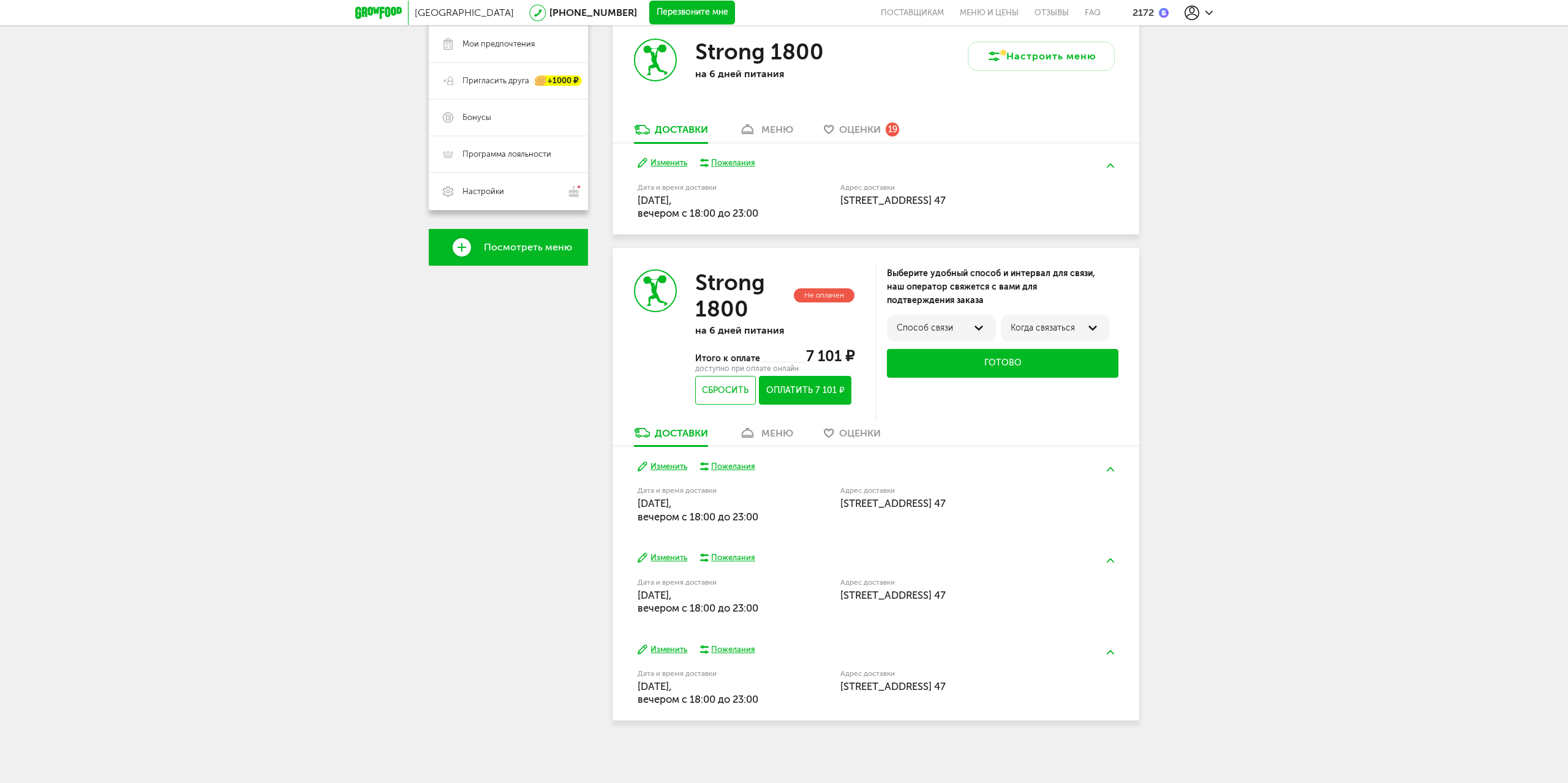
click at [776, 439] on div "меню" at bounding box center [777, 433] width 32 height 12
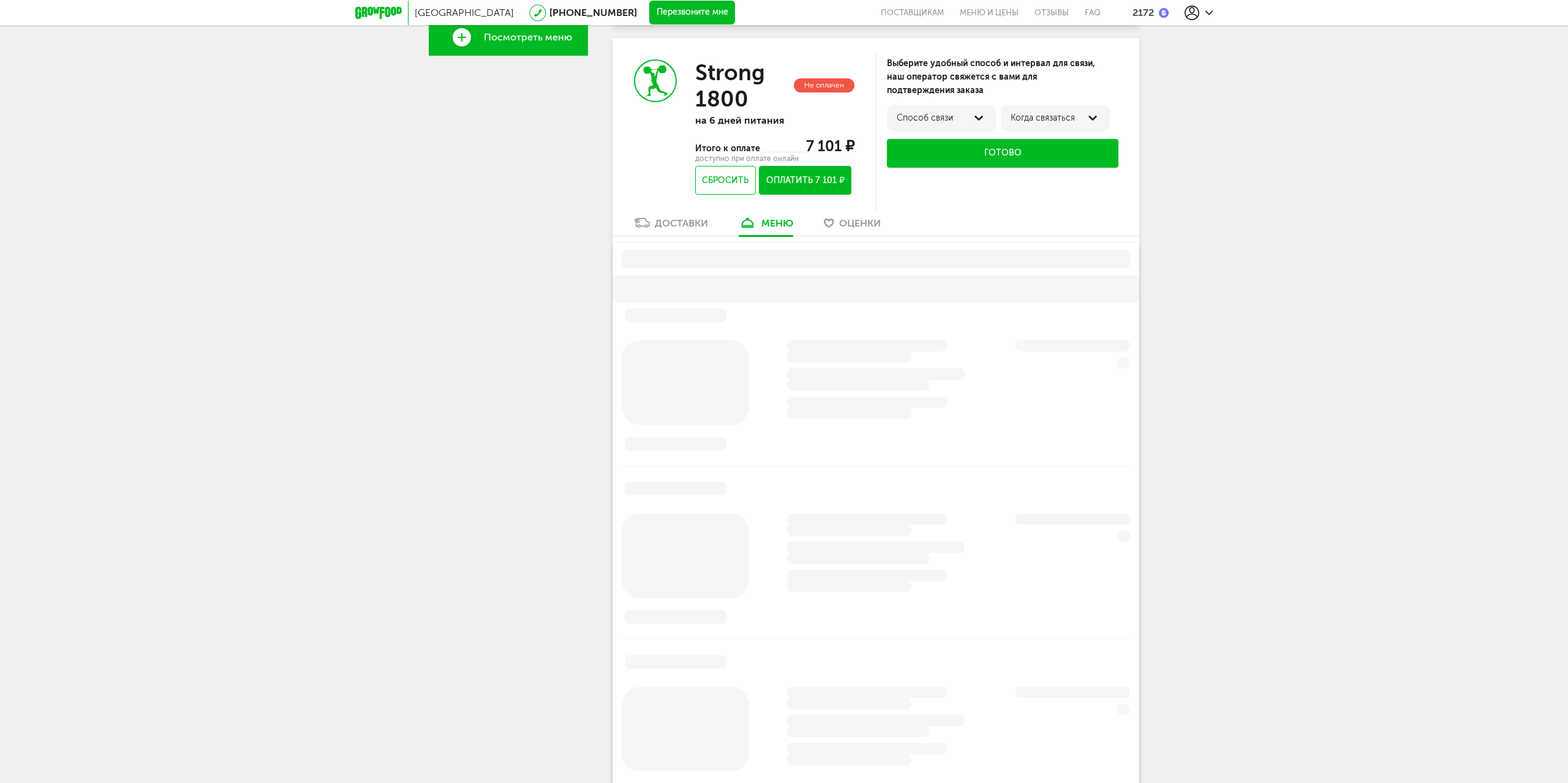
scroll to position [471, 0]
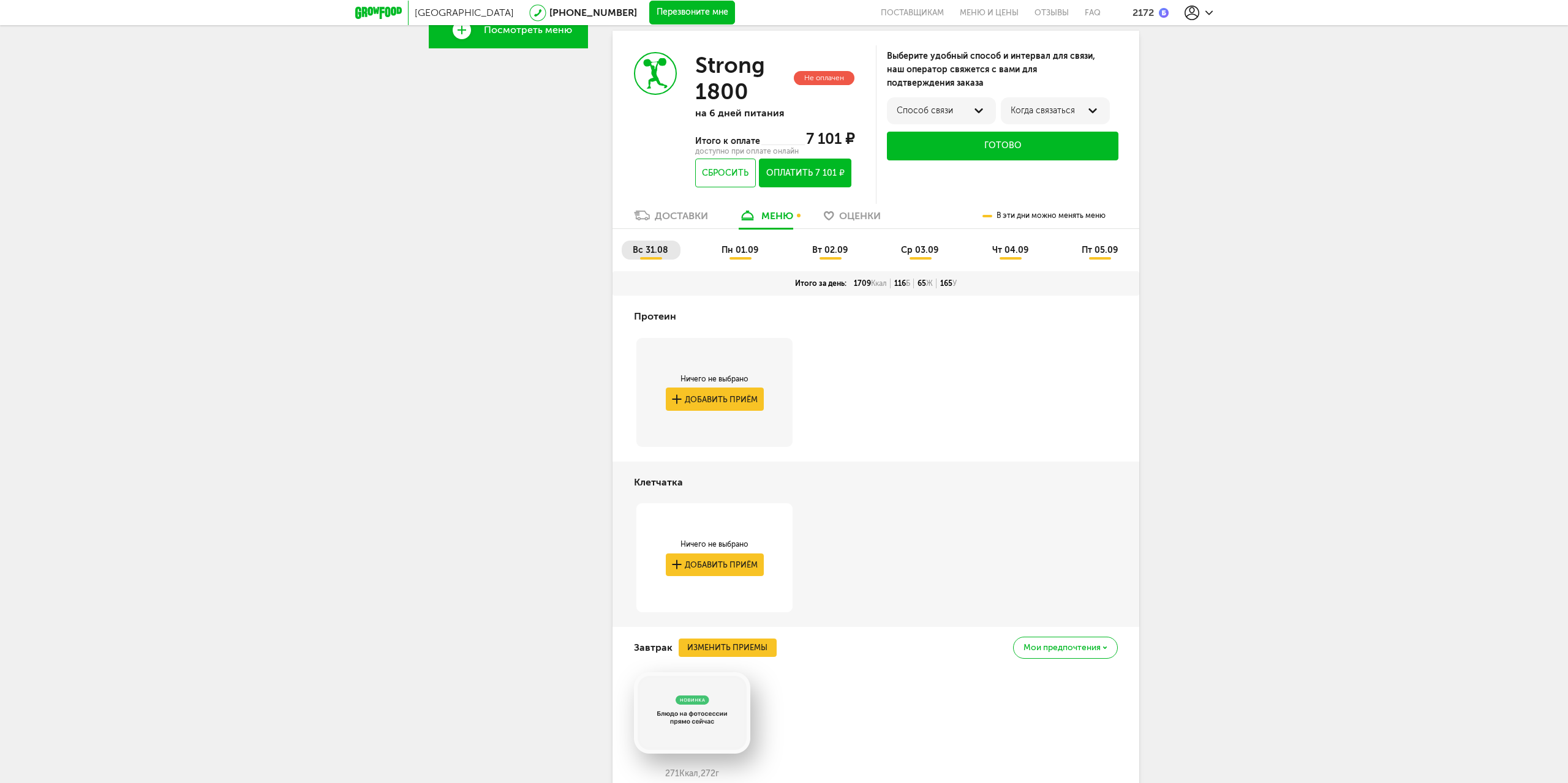
click at [1022, 252] on span "чт 04.09" at bounding box center [1010, 250] width 36 height 10
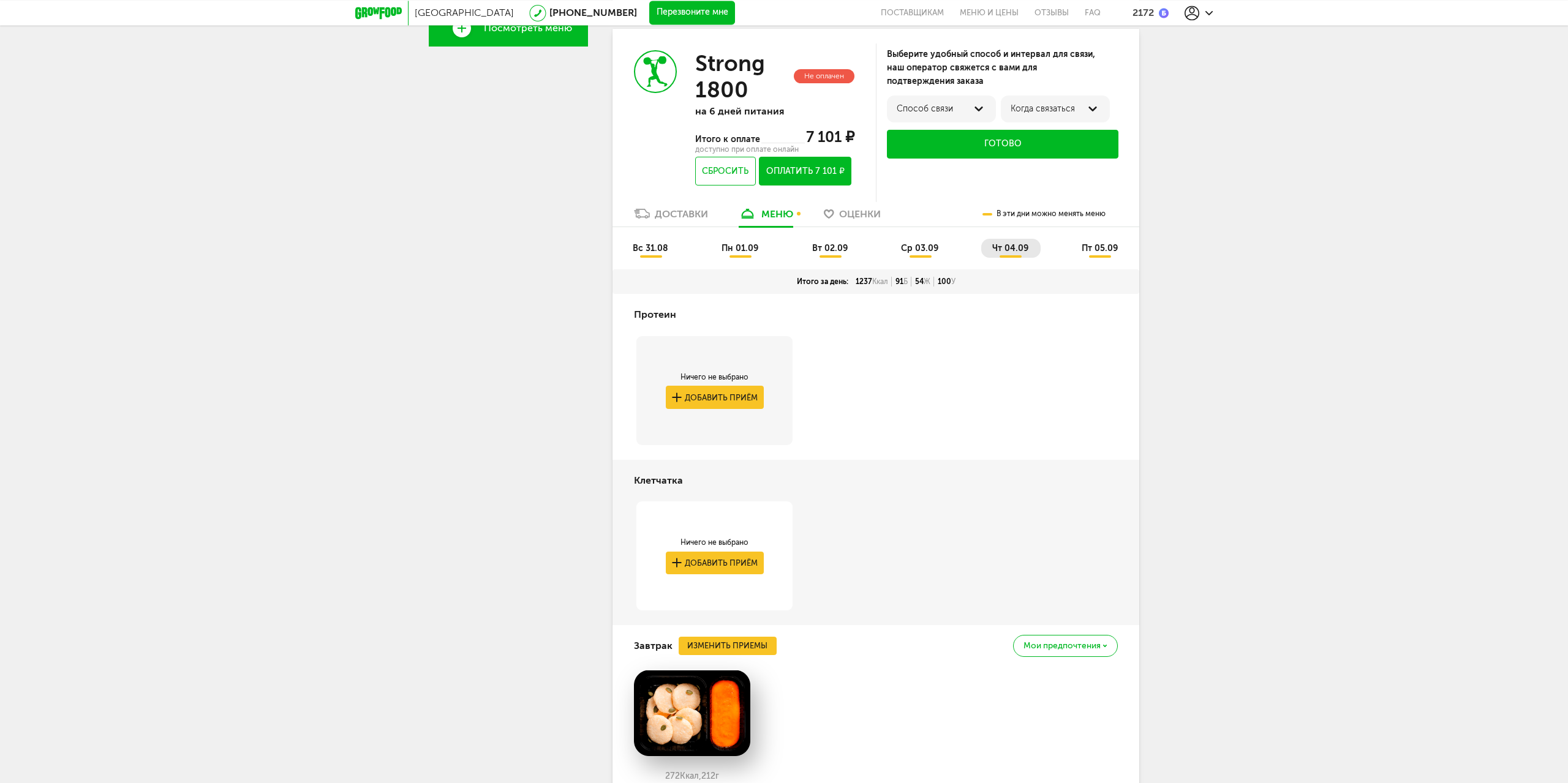
scroll to position [459, 0]
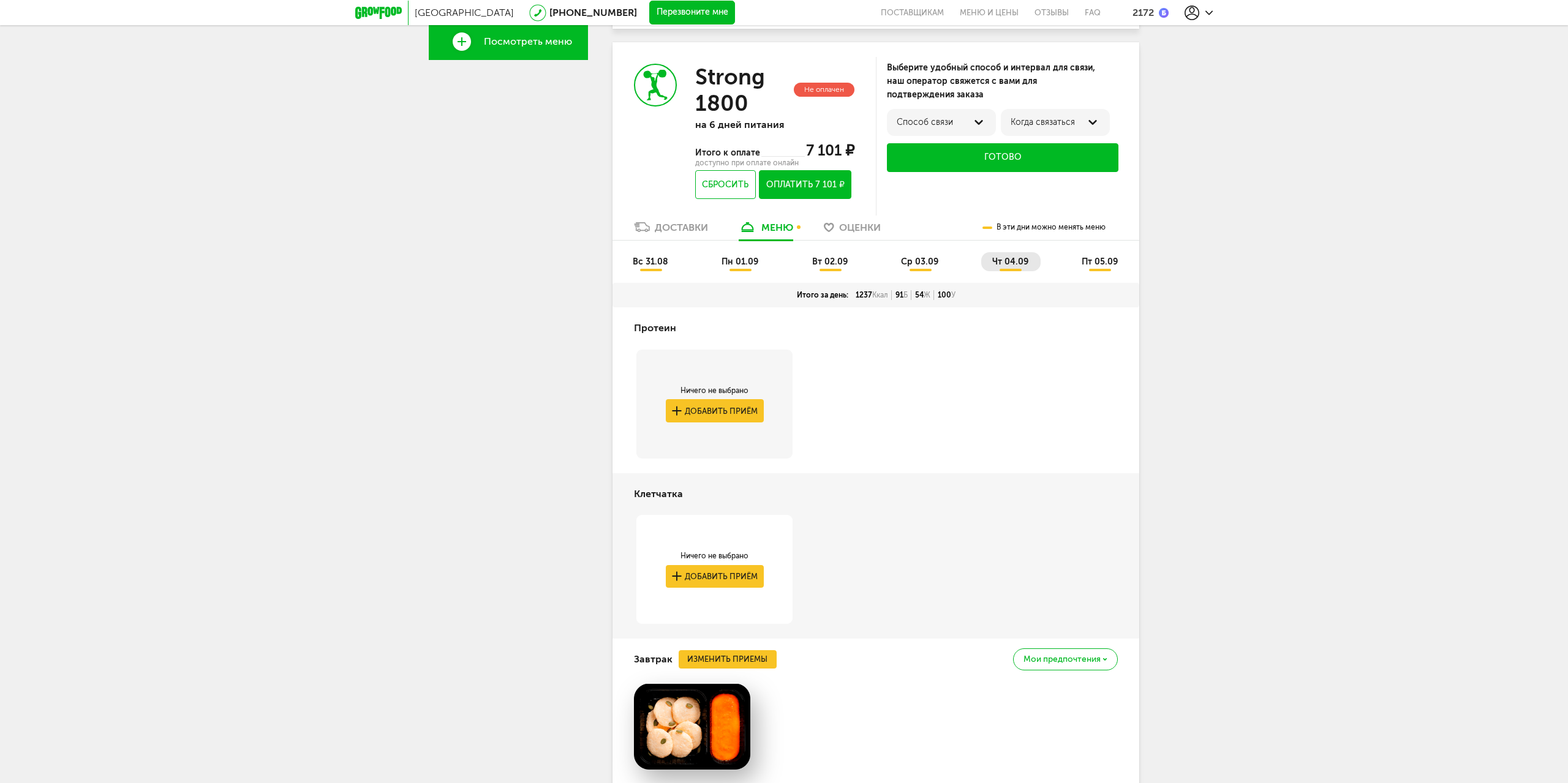
click at [931, 263] on span "ср 03.09" at bounding box center [920, 261] width 37 height 10
click at [1009, 266] on span "чт 04.09" at bounding box center [1010, 261] width 36 height 10
click at [1086, 263] on span "пт 05.09" at bounding box center [1100, 261] width 36 height 10
click at [846, 261] on span "вт 02.09" at bounding box center [830, 261] width 36 height 10
click at [924, 266] on span "ср 03.09" at bounding box center [920, 261] width 37 height 10
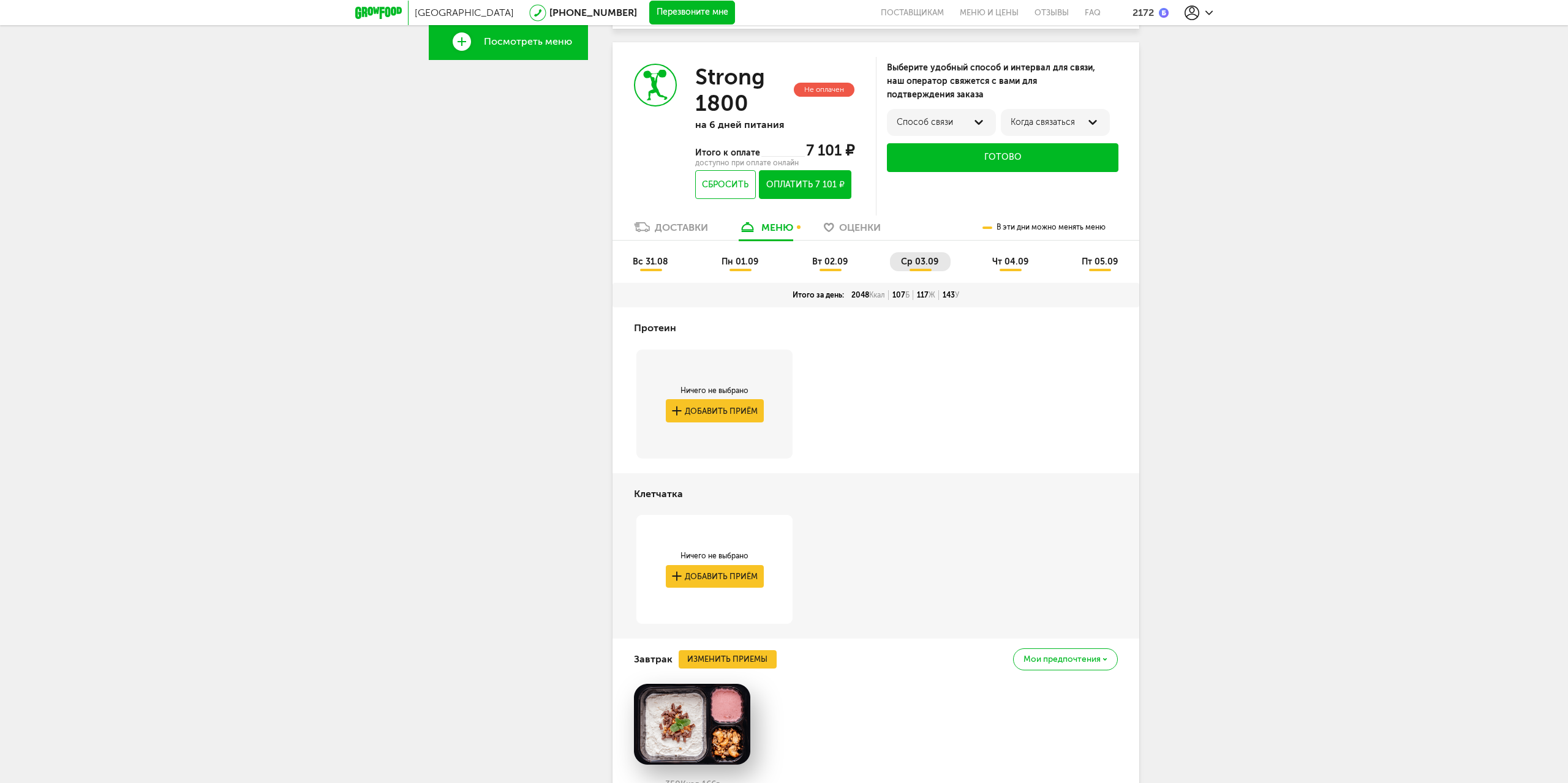
click at [730, 261] on span "пн 01.09" at bounding box center [740, 261] width 37 height 10
click at [640, 259] on span "вс 31.08" at bounding box center [651, 261] width 36 height 10
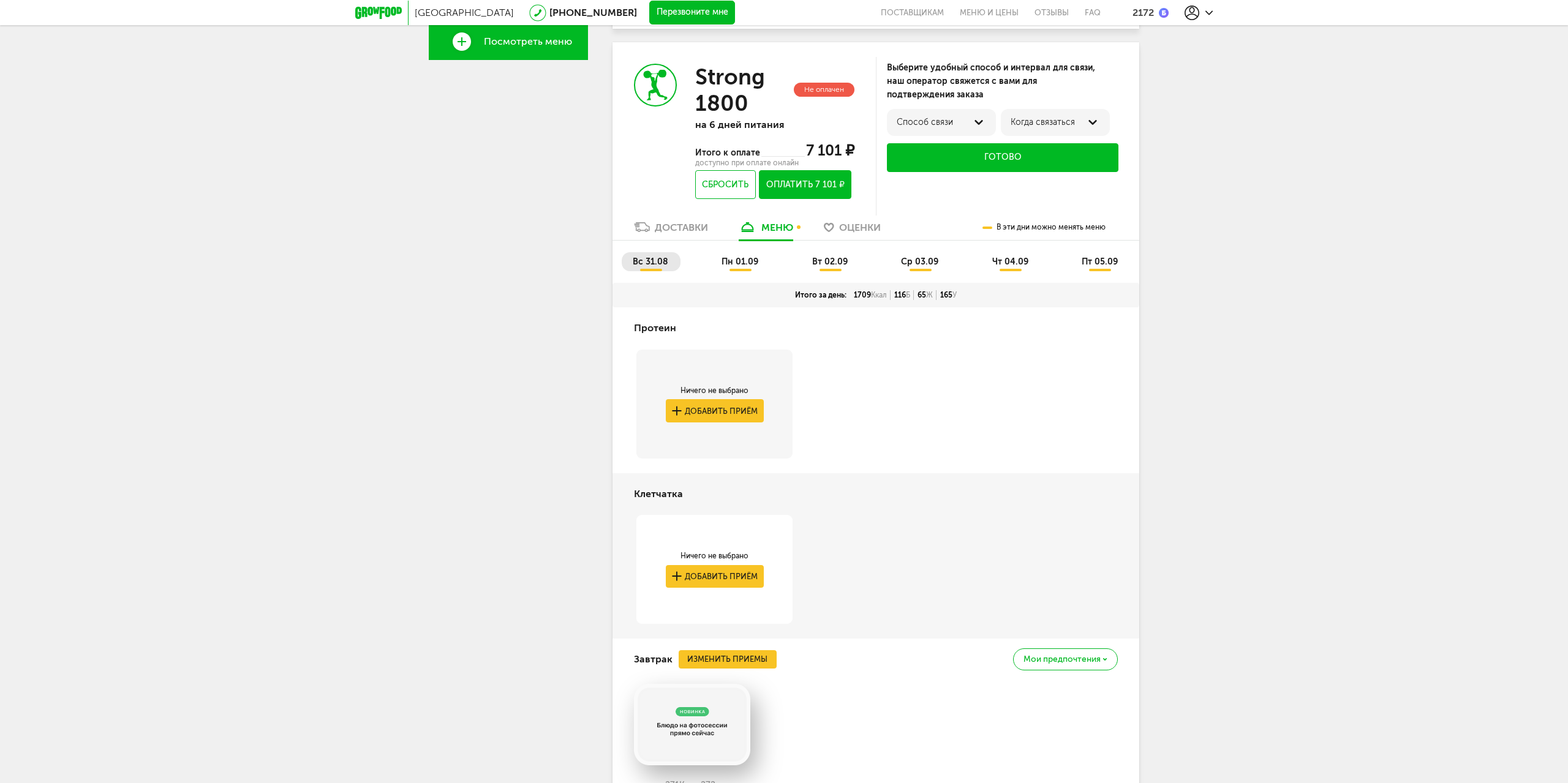
click at [1011, 263] on span "чт 04.09" at bounding box center [1010, 261] width 36 height 10
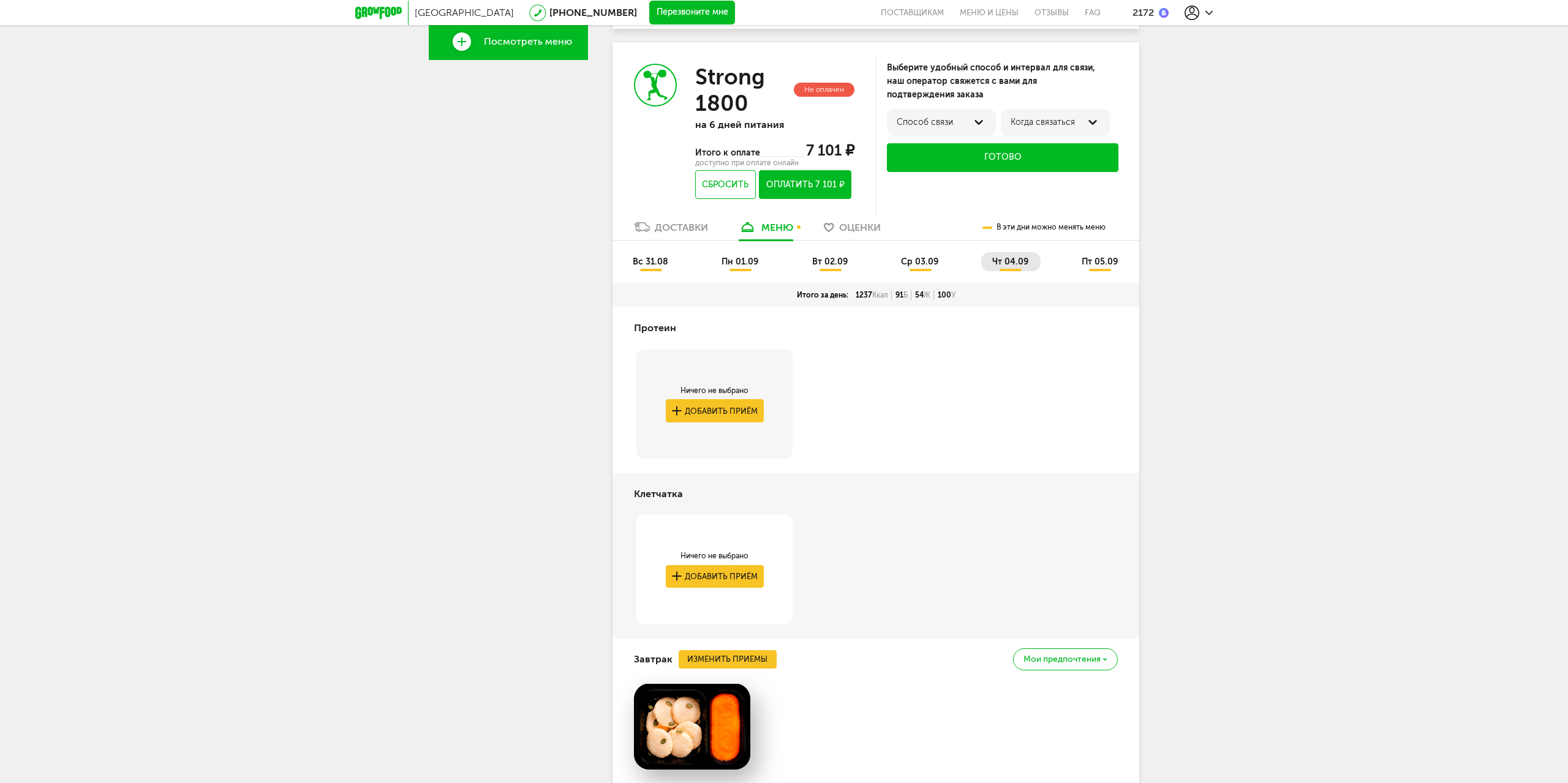
scroll to position [210, 0]
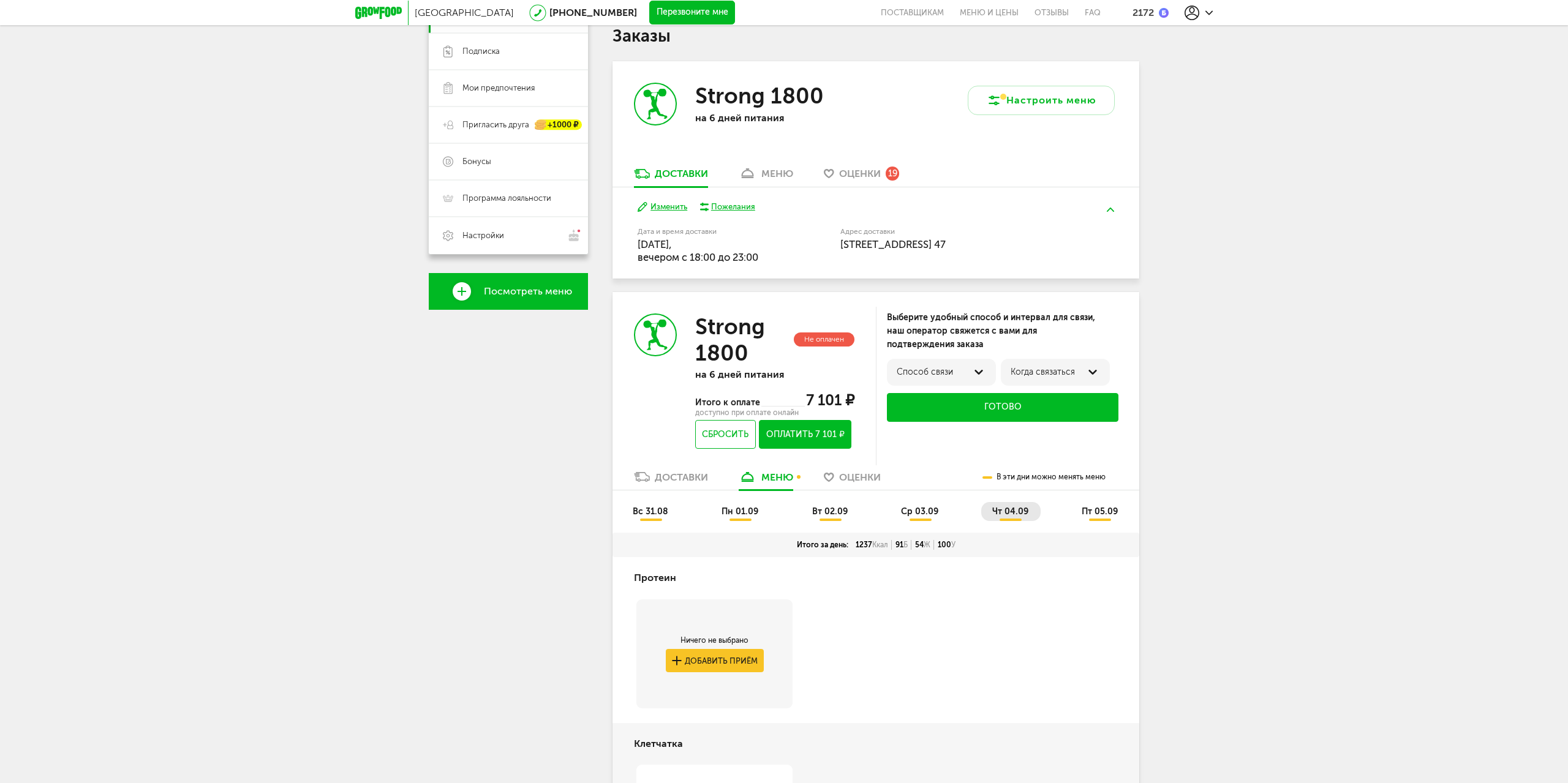
click at [663, 345] on icon at bounding box center [655, 335] width 41 height 41
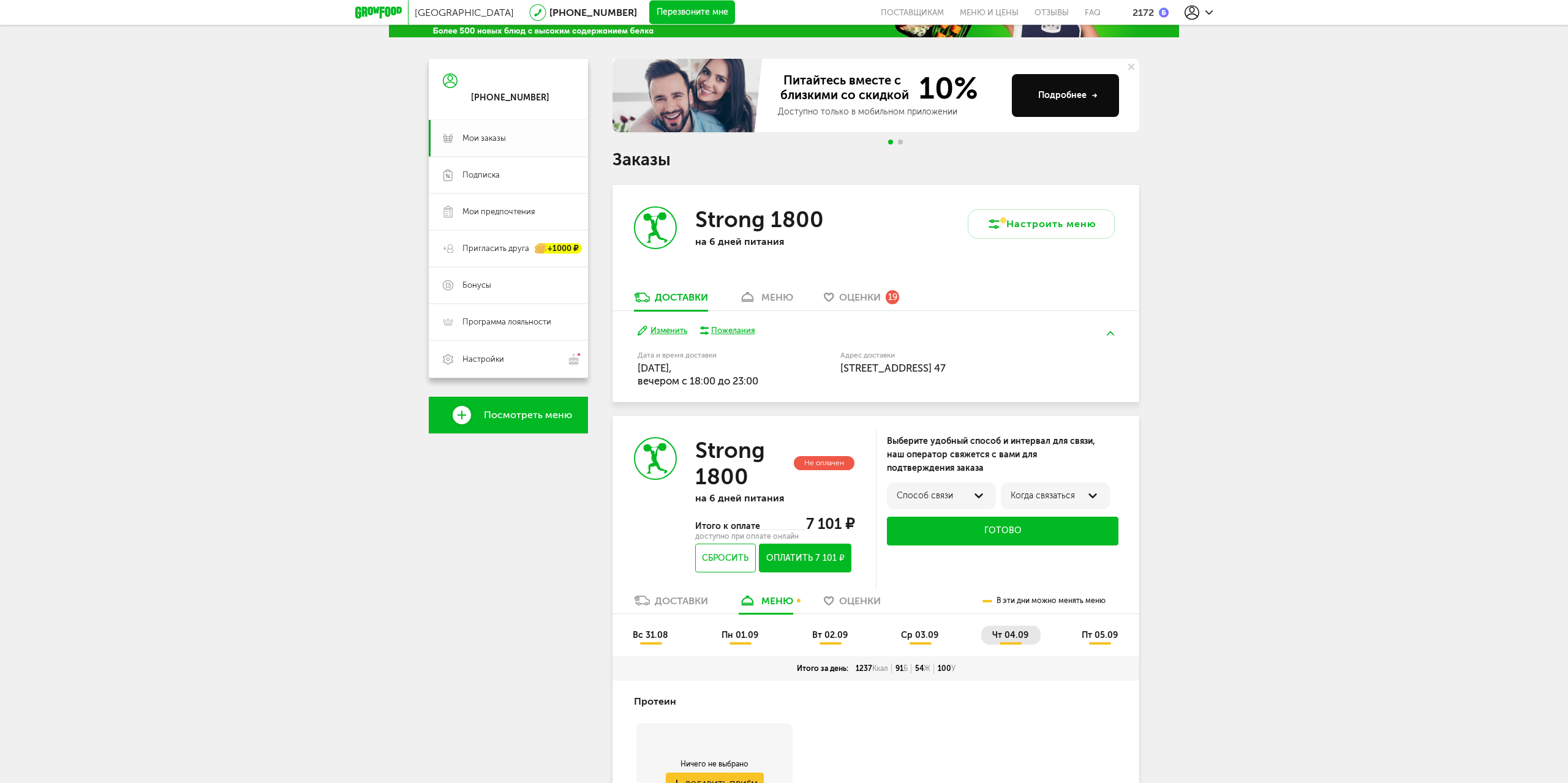
scroll to position [22, 0]
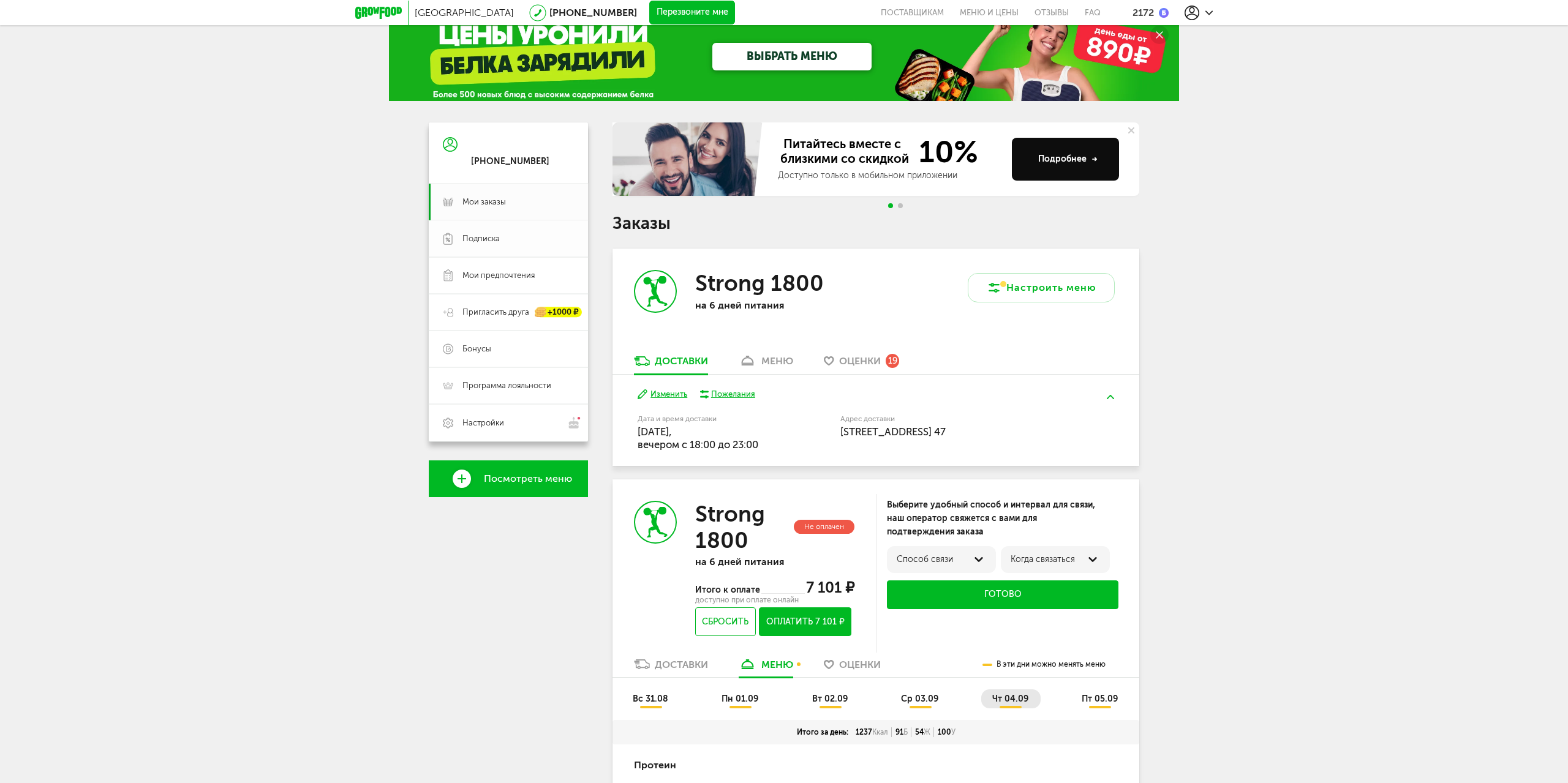
click at [506, 242] on span "Подписка" at bounding box center [518, 239] width 111 height 11
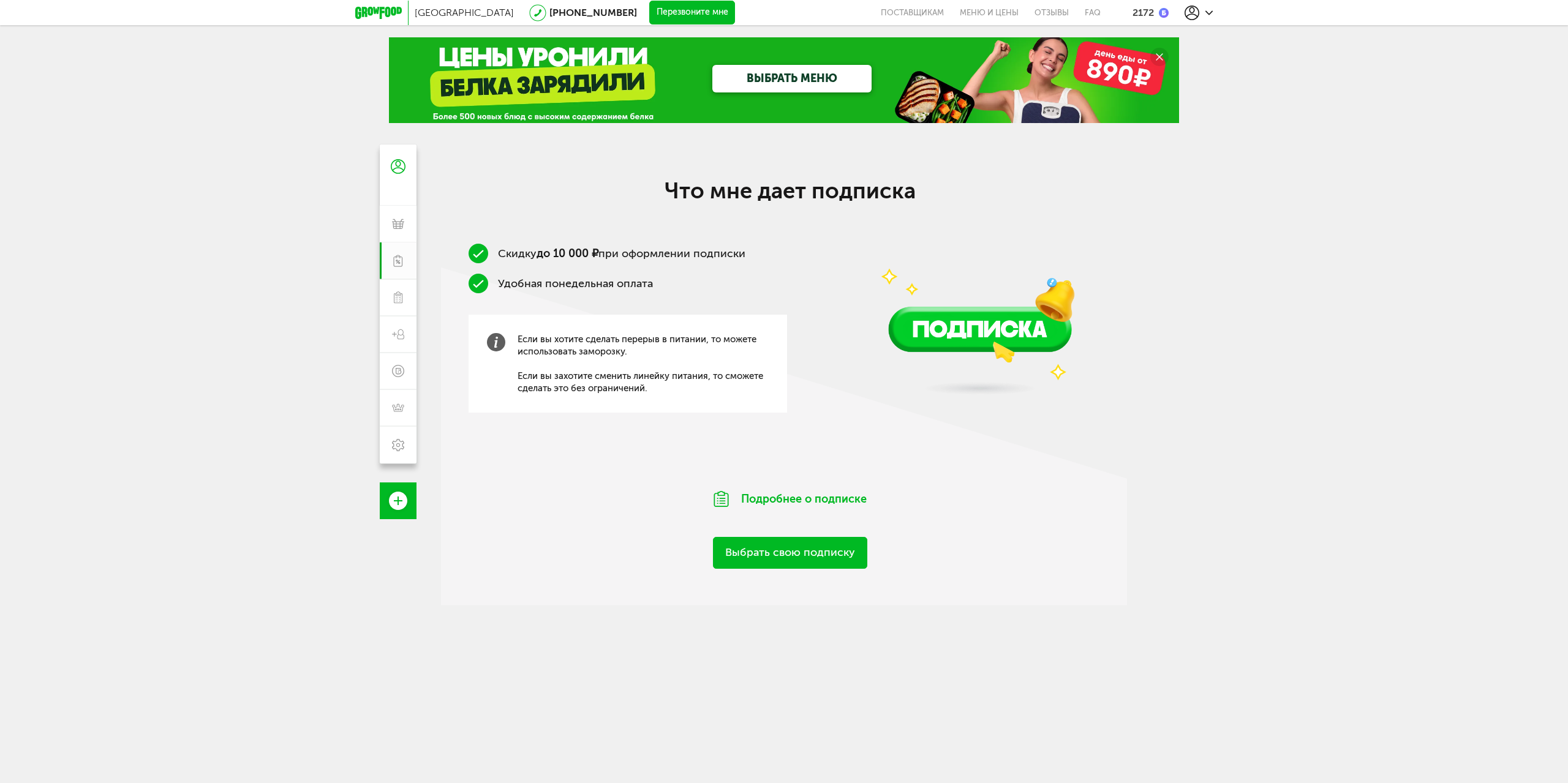
click at [758, 79] on link "ВЫБРАТЬ МЕНЮ" at bounding box center [791, 79] width 159 height 27
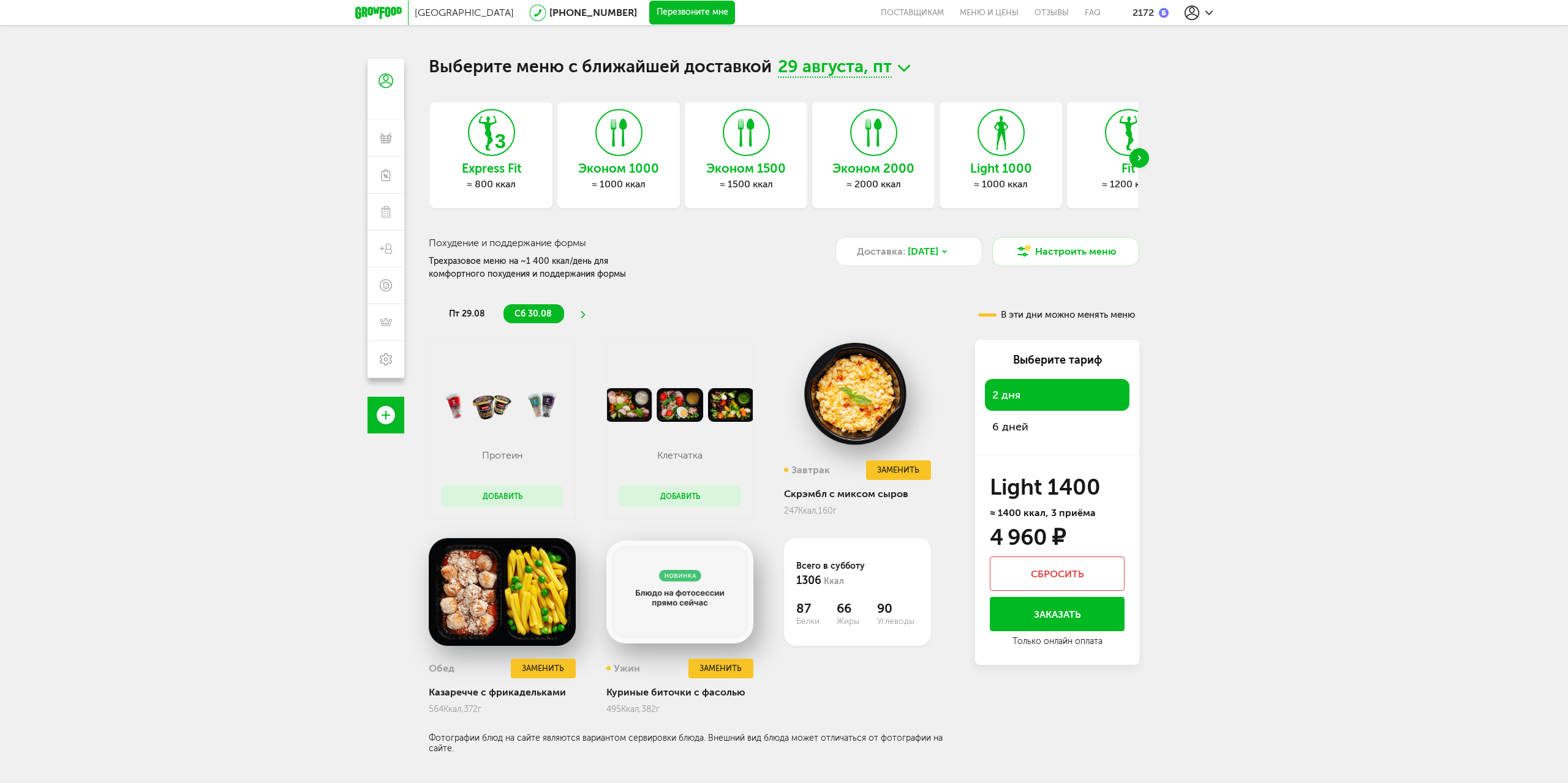
click at [1142, 156] on div "Next slide" at bounding box center [1139, 158] width 19 height 19
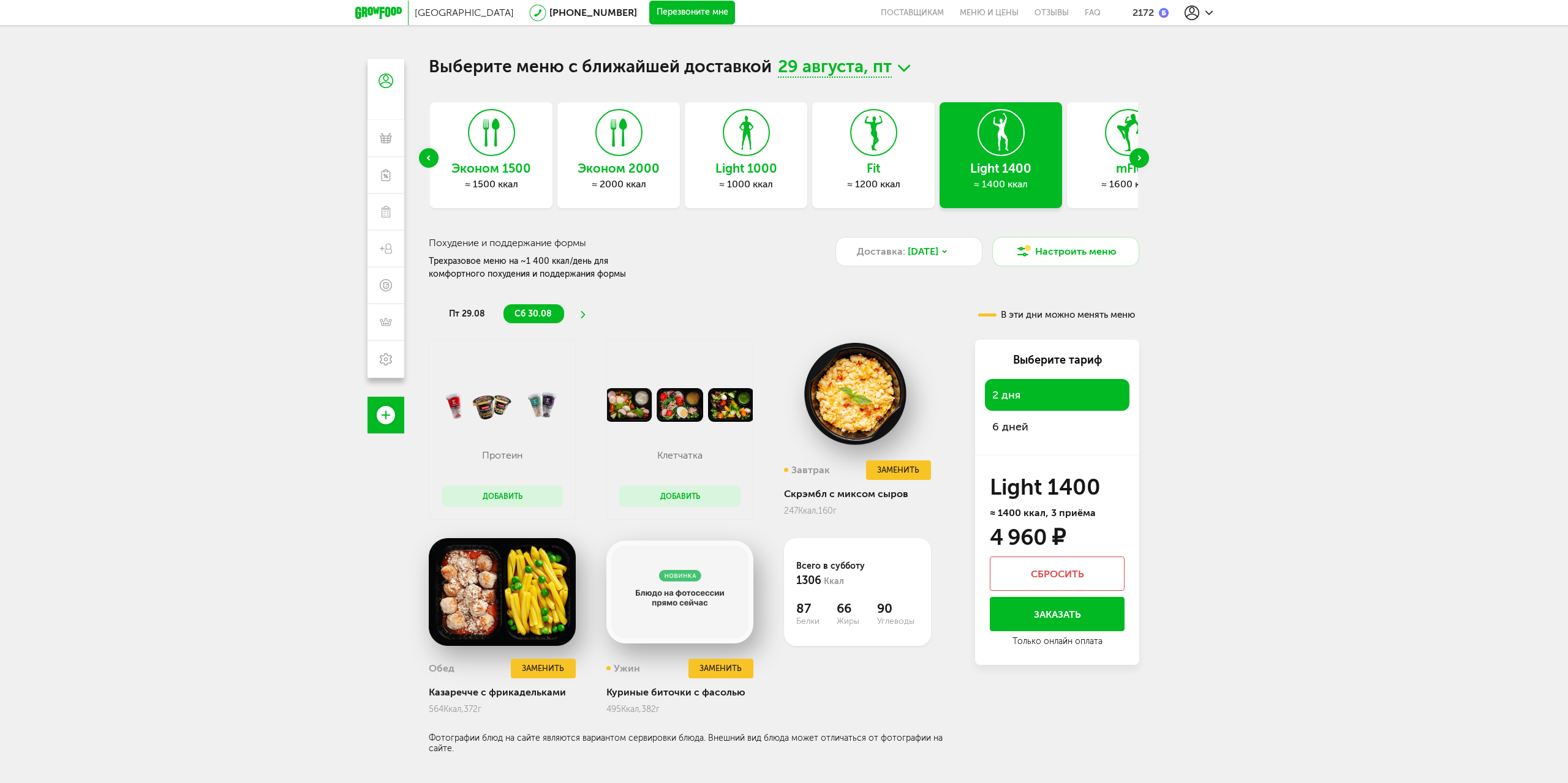
click at [1142, 156] on div "Next slide" at bounding box center [1139, 158] width 19 height 19
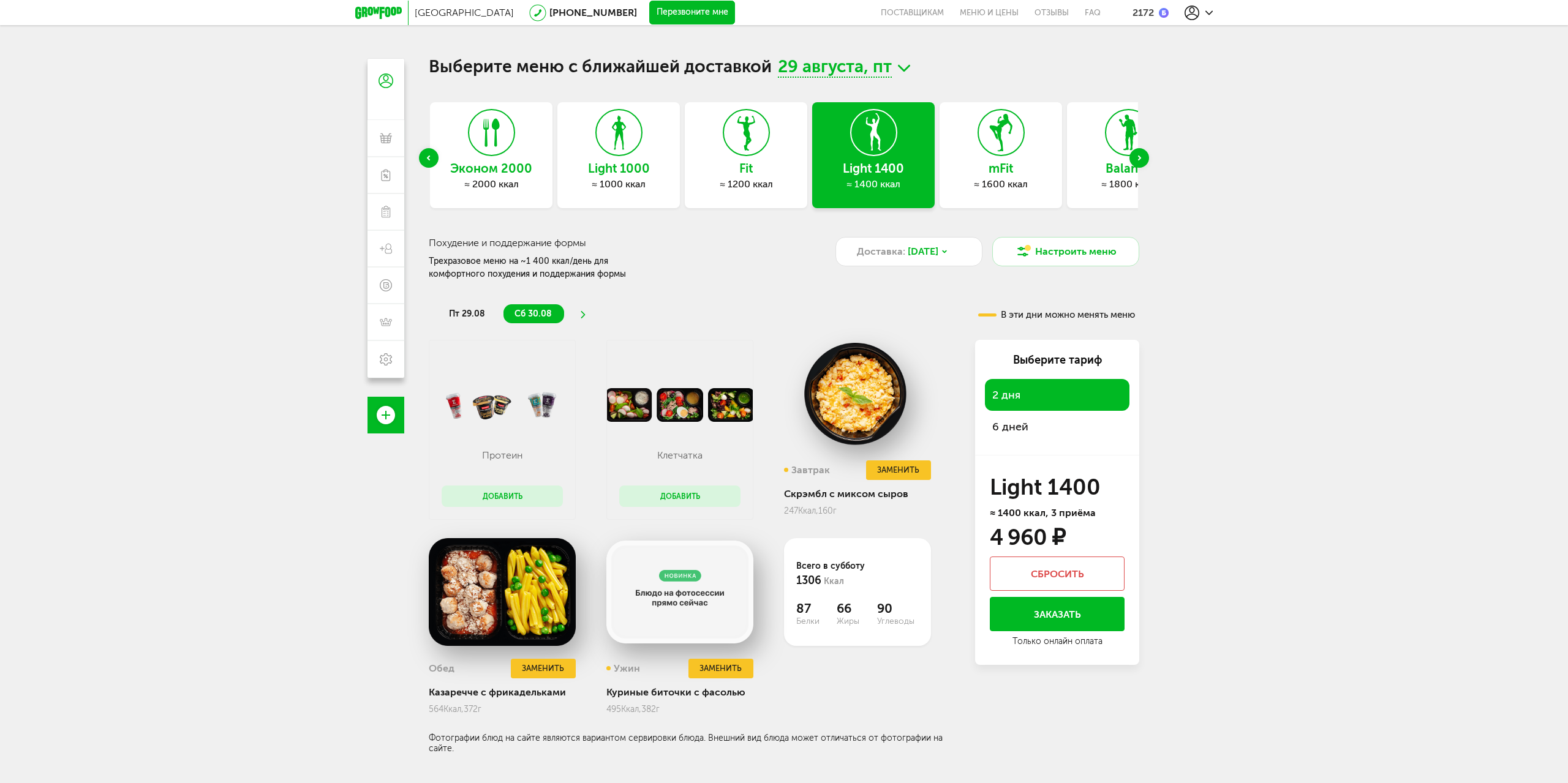
click at [1142, 156] on div "Next slide" at bounding box center [1139, 158] width 19 height 19
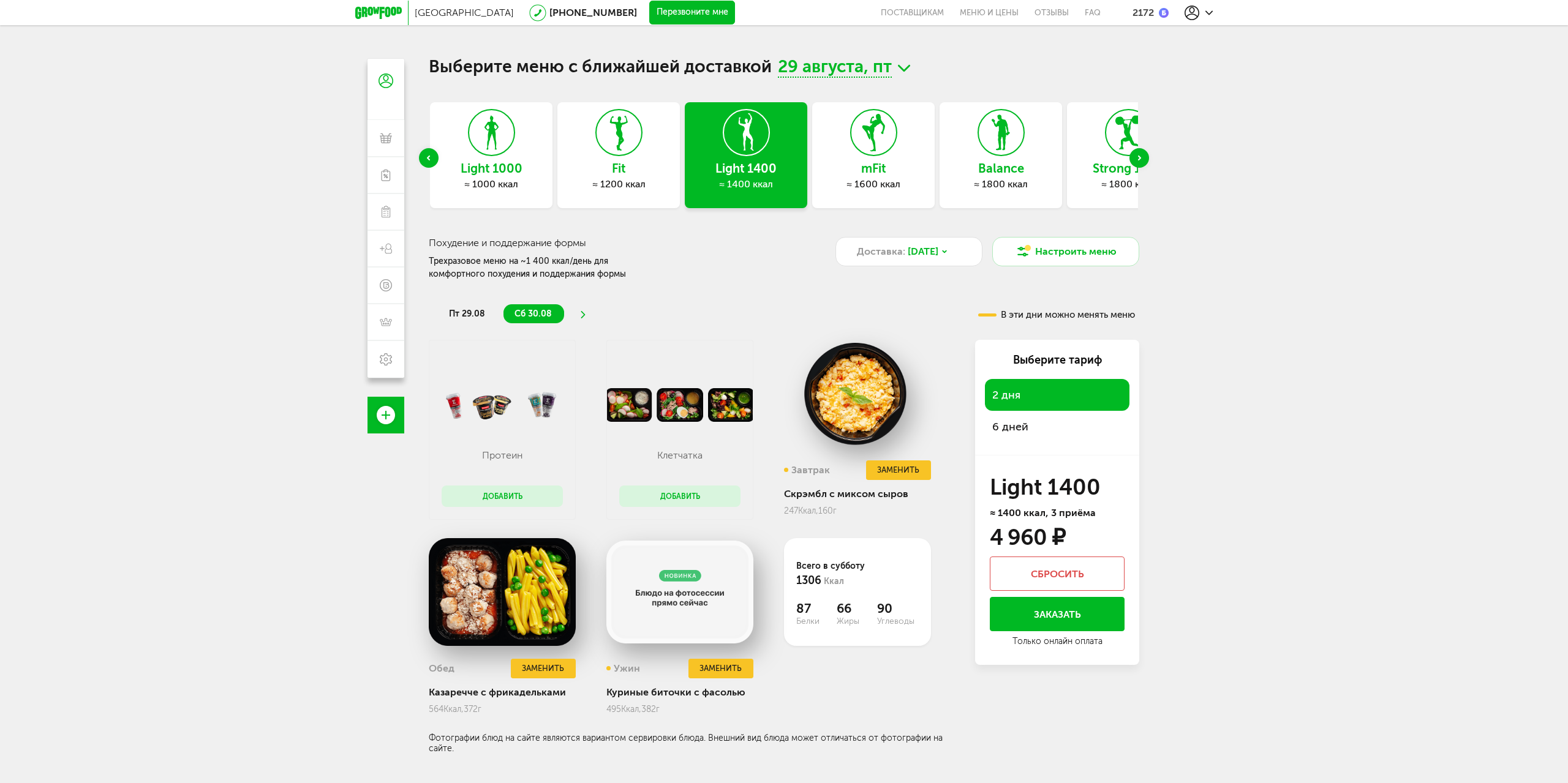
click at [1142, 156] on div "Next slide" at bounding box center [1139, 158] width 19 height 19
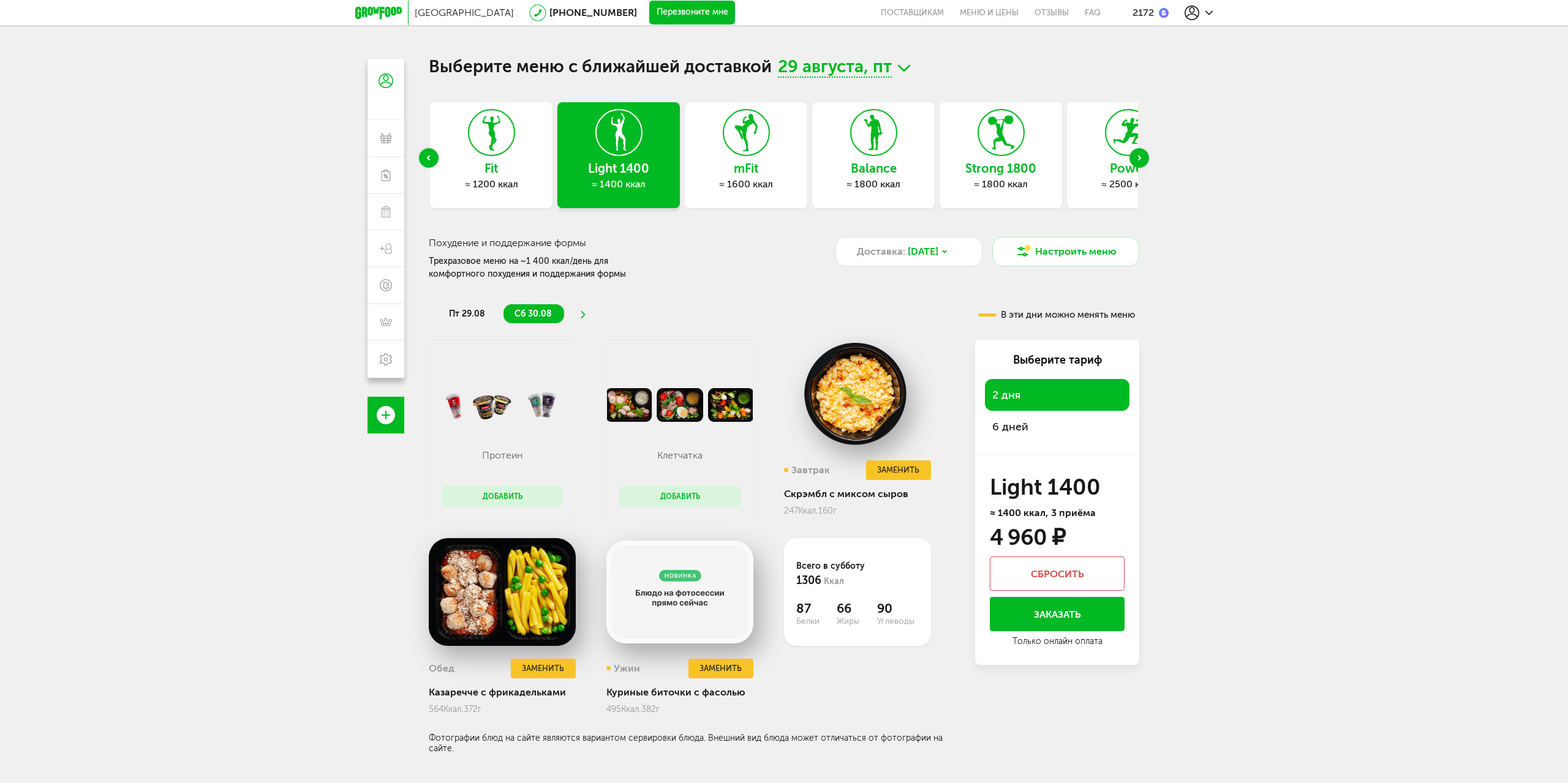
click at [1142, 156] on div "Next slide" at bounding box center [1139, 158] width 19 height 19
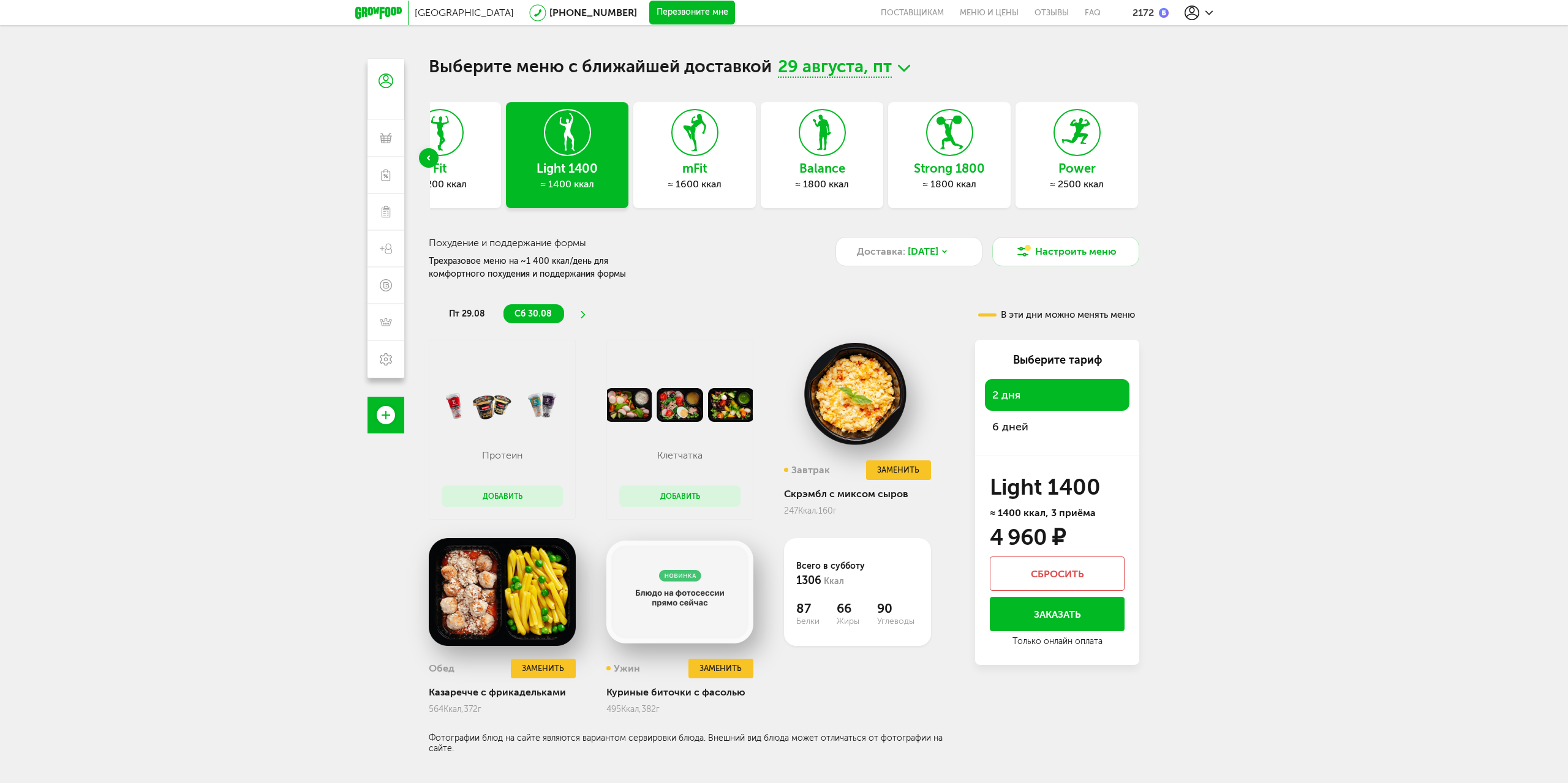
click at [822, 182] on div "≈ 1800 ккал" at bounding box center [822, 184] width 122 height 13
click at [822, 136] on use at bounding box center [821, 133] width 19 height 36
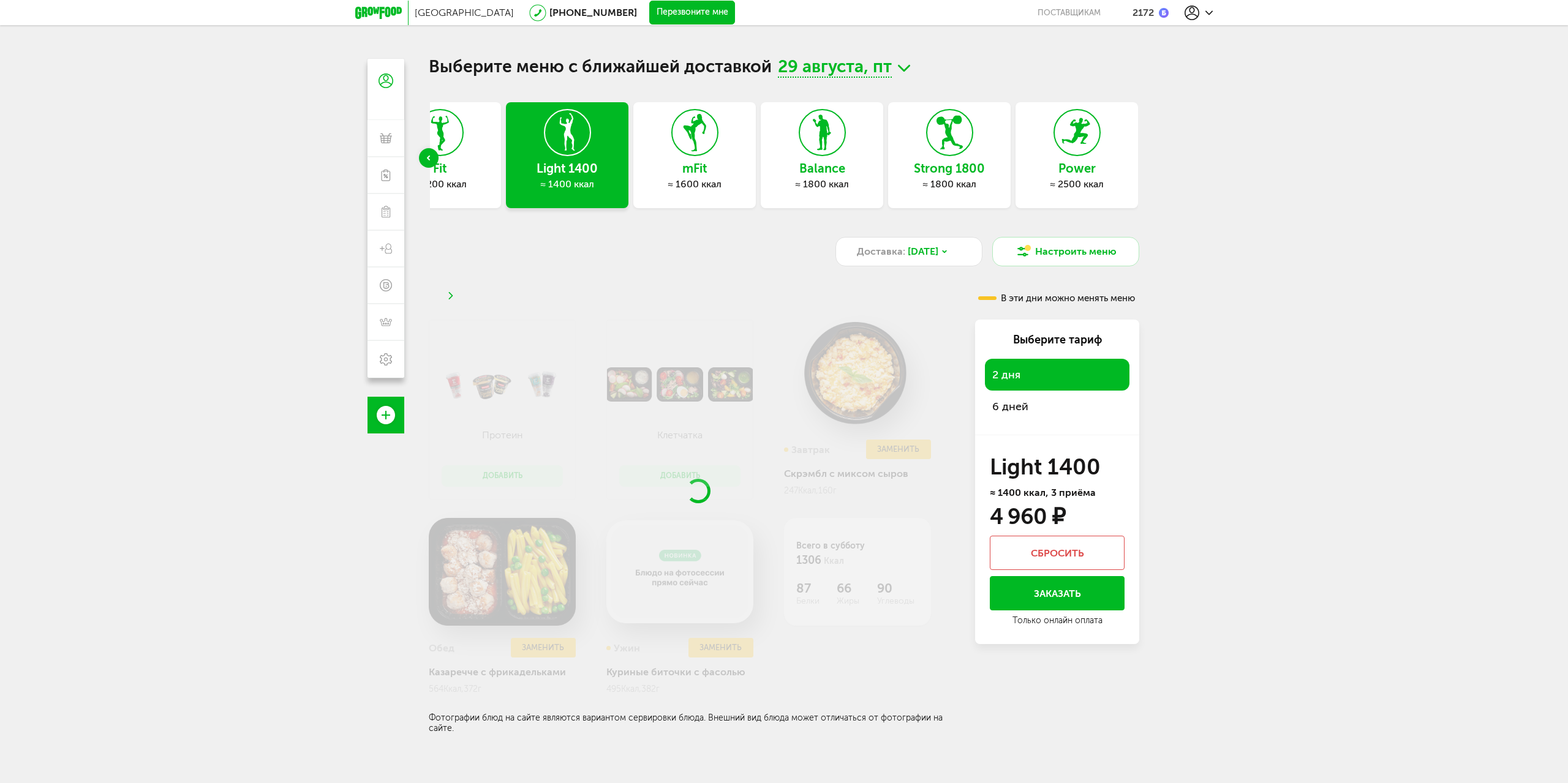
click at [929, 155] on icon at bounding box center [950, 133] width 44 height 46
click at [831, 162] on h3 "Balance" at bounding box center [822, 168] width 122 height 13
click at [825, 125] on use at bounding box center [821, 133] width 19 height 36
click at [961, 141] on icon at bounding box center [950, 133] width 44 height 46
